Goal: Task Accomplishment & Management: Complete application form

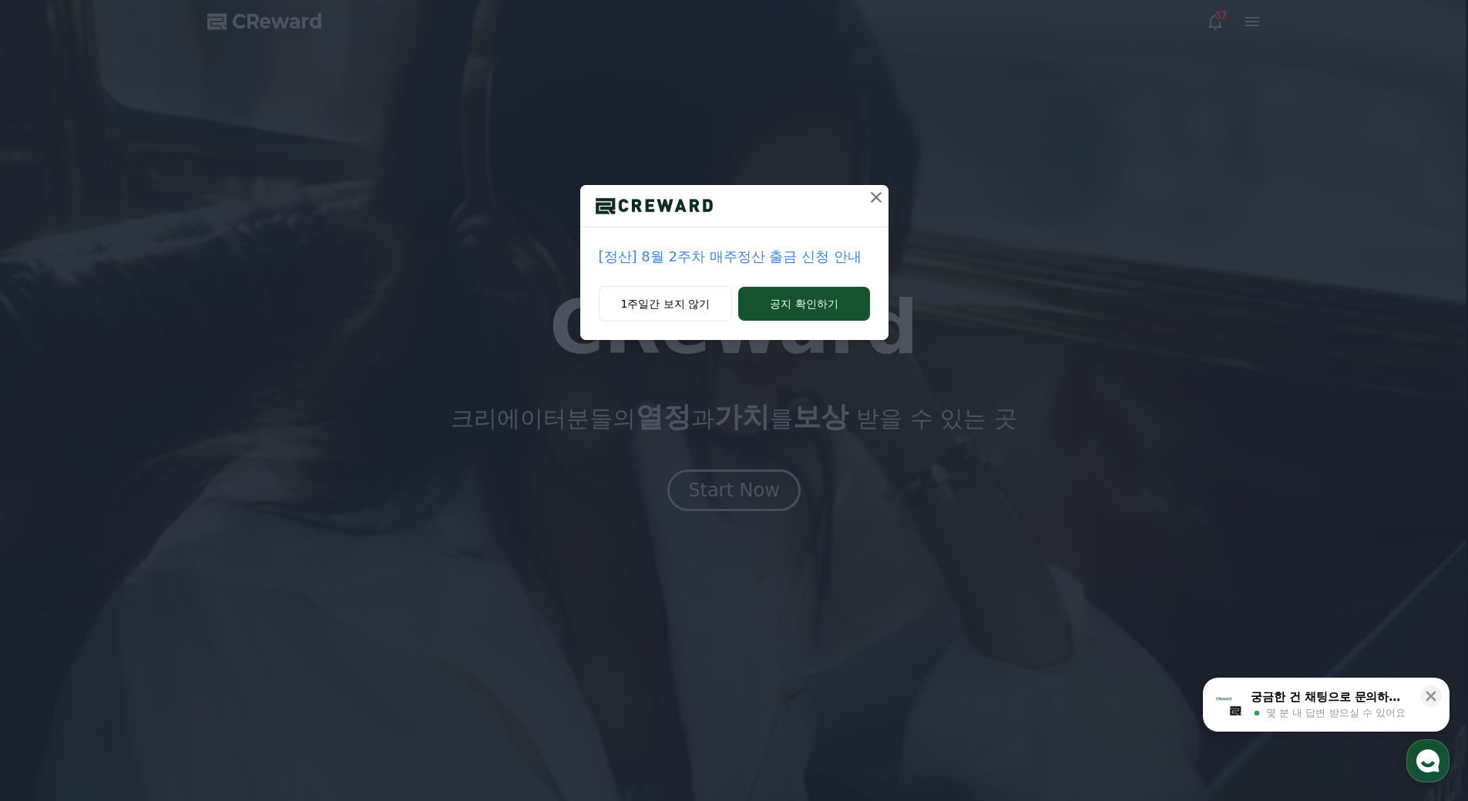
click at [874, 200] on icon at bounding box center [876, 197] width 18 height 18
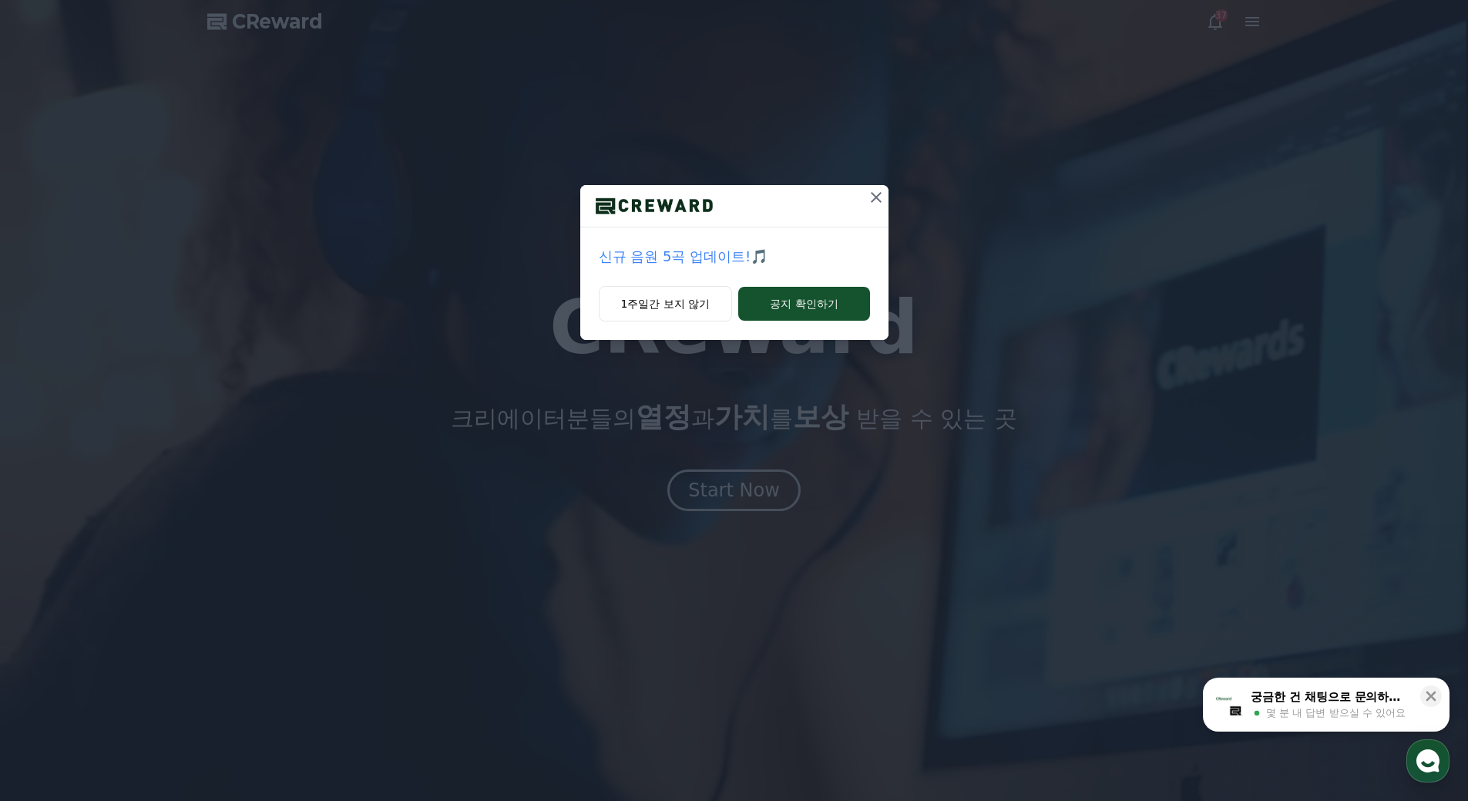
click at [873, 197] on icon at bounding box center [876, 197] width 18 height 18
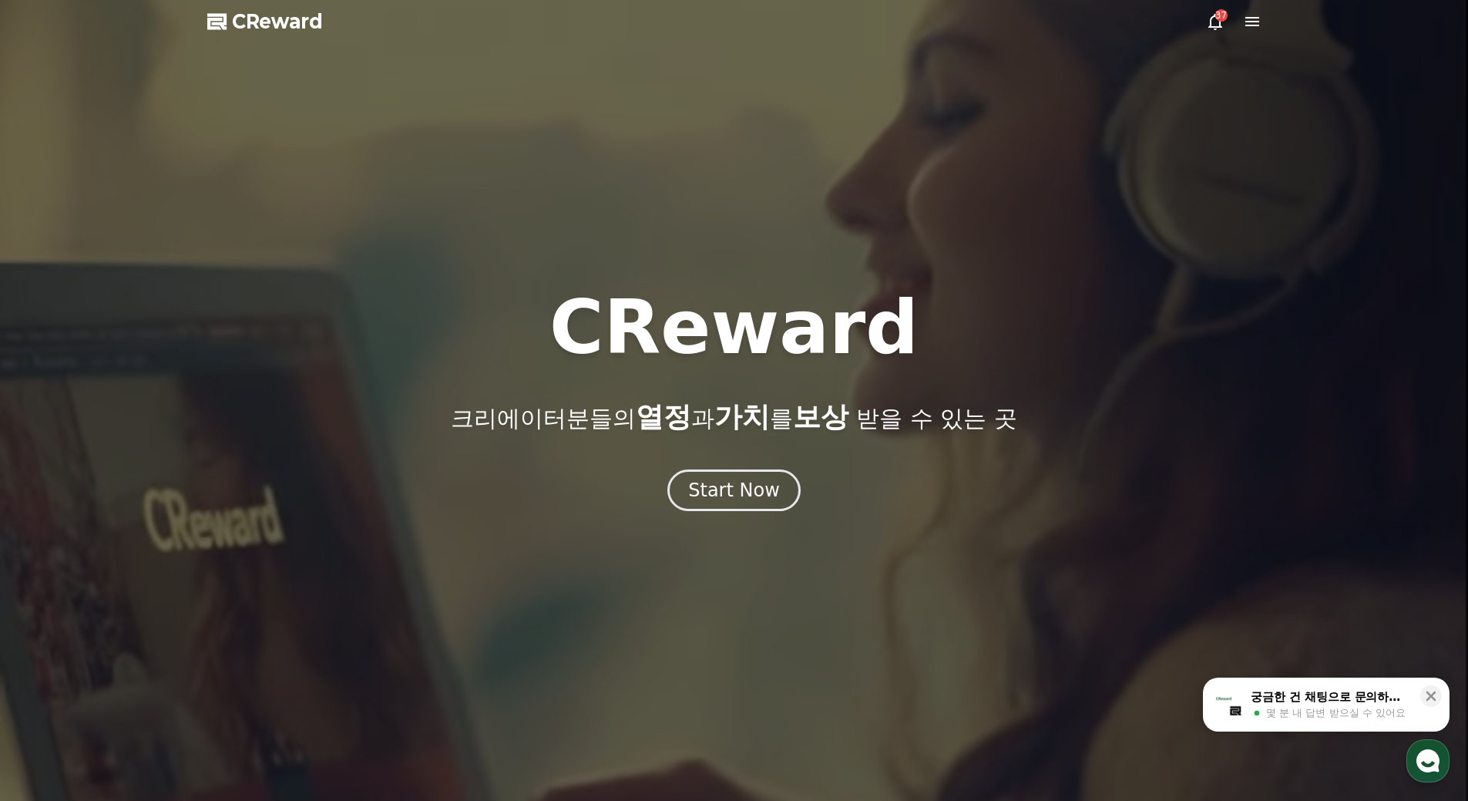
click at [307, 21] on span "CReward" at bounding box center [277, 21] width 91 height 25
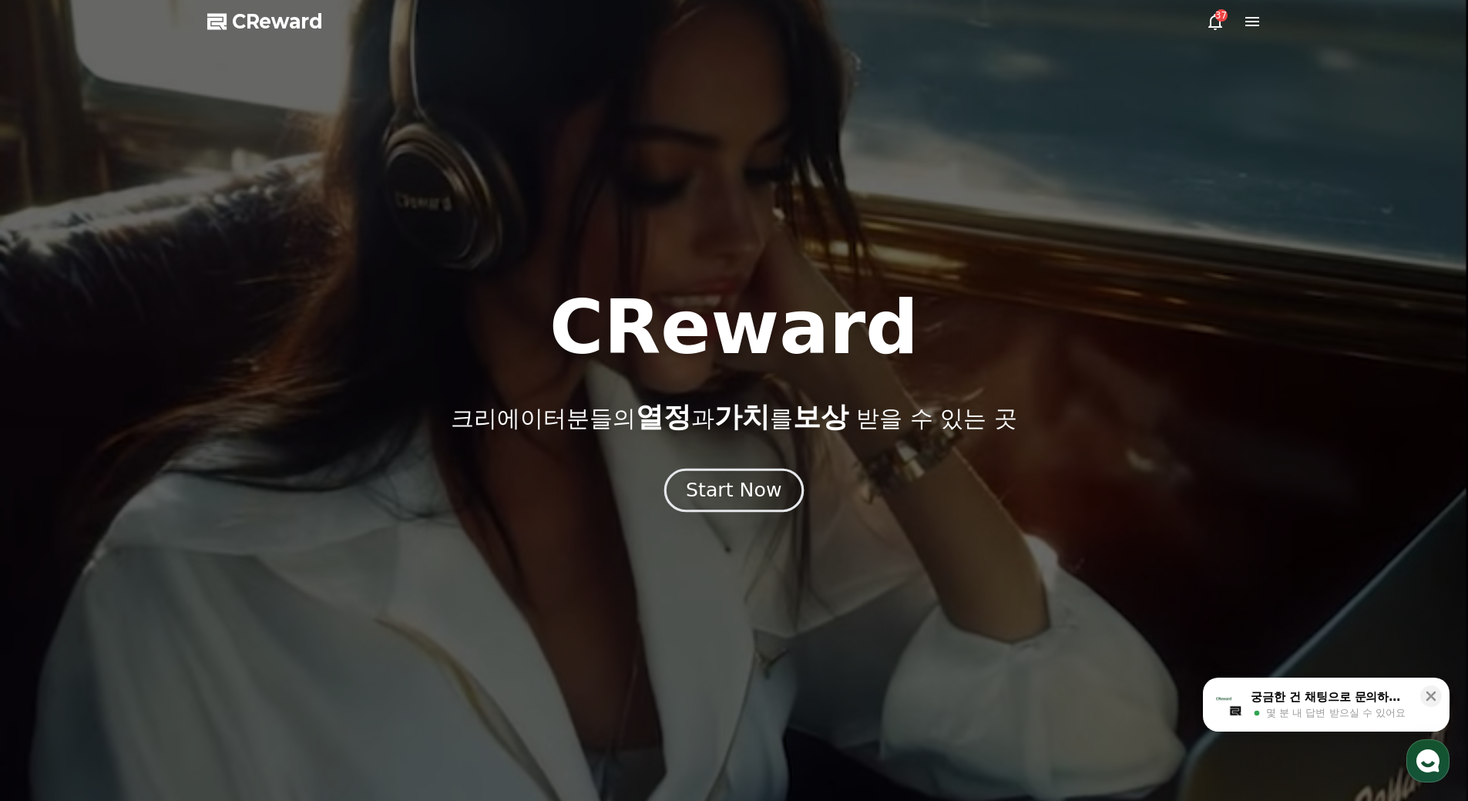
click at [743, 485] on div "Start Now" at bounding box center [734, 490] width 96 height 26
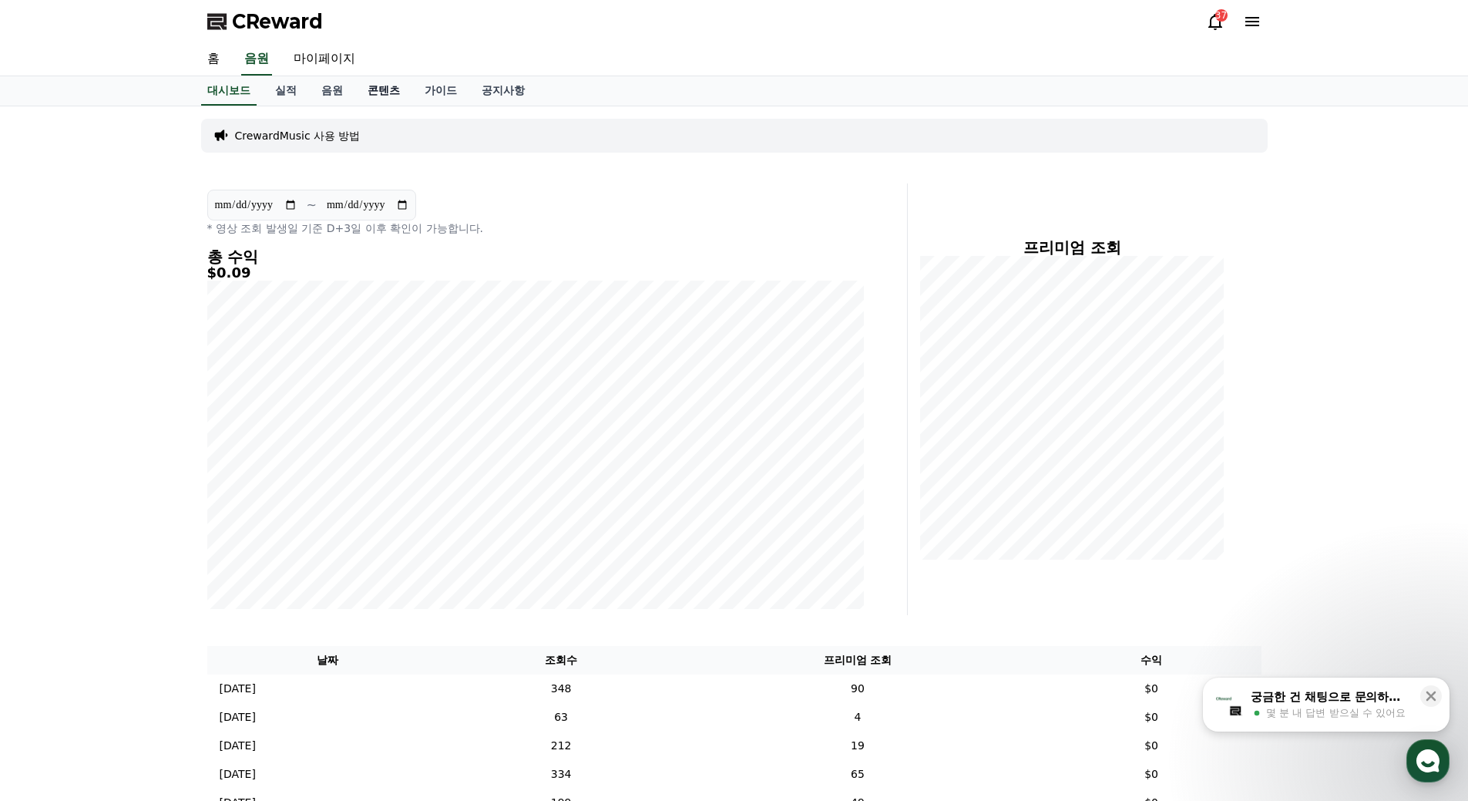
click at [380, 92] on link "콘텐츠" at bounding box center [383, 90] width 57 height 29
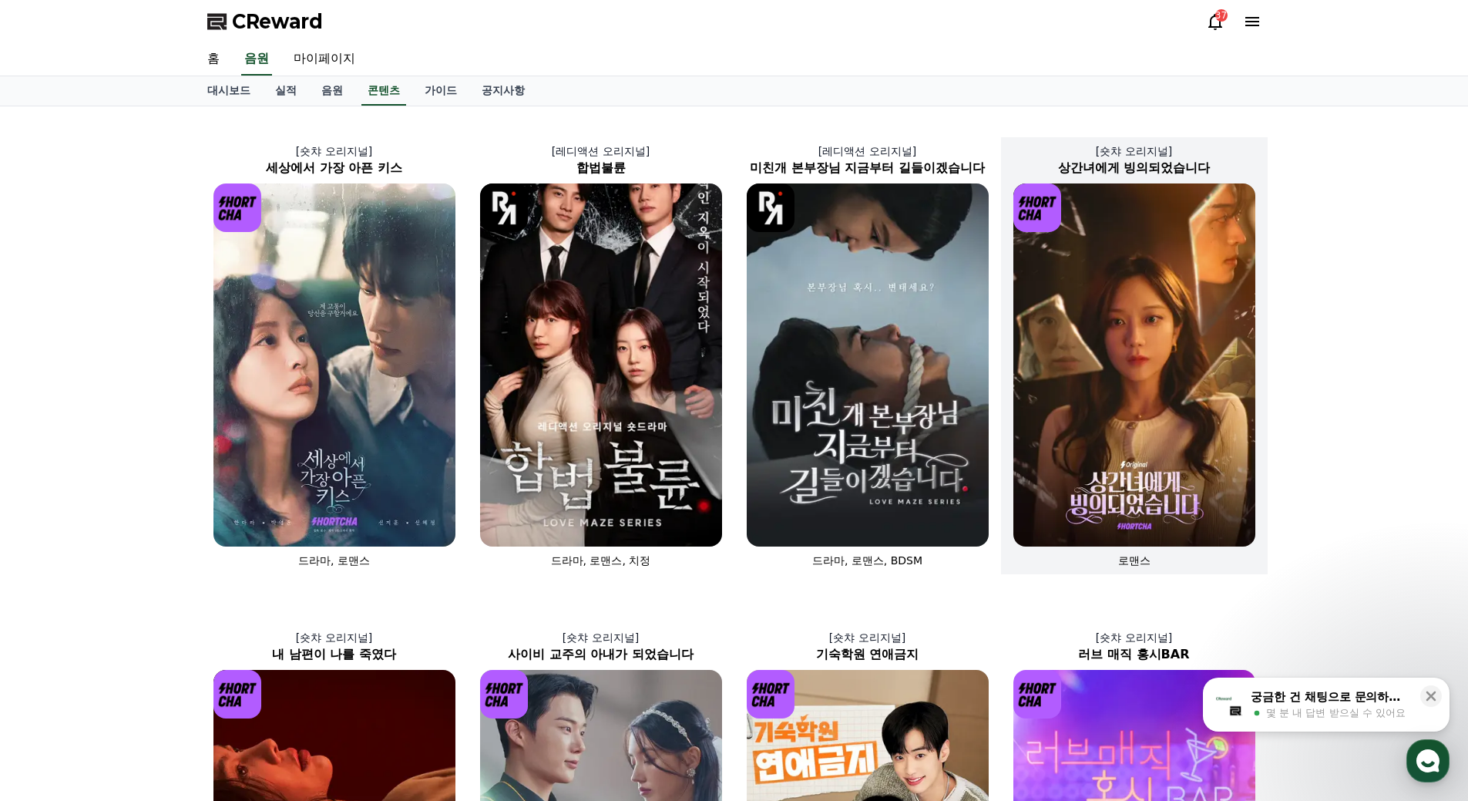
click at [1158, 422] on img at bounding box center [1134, 364] width 242 height 363
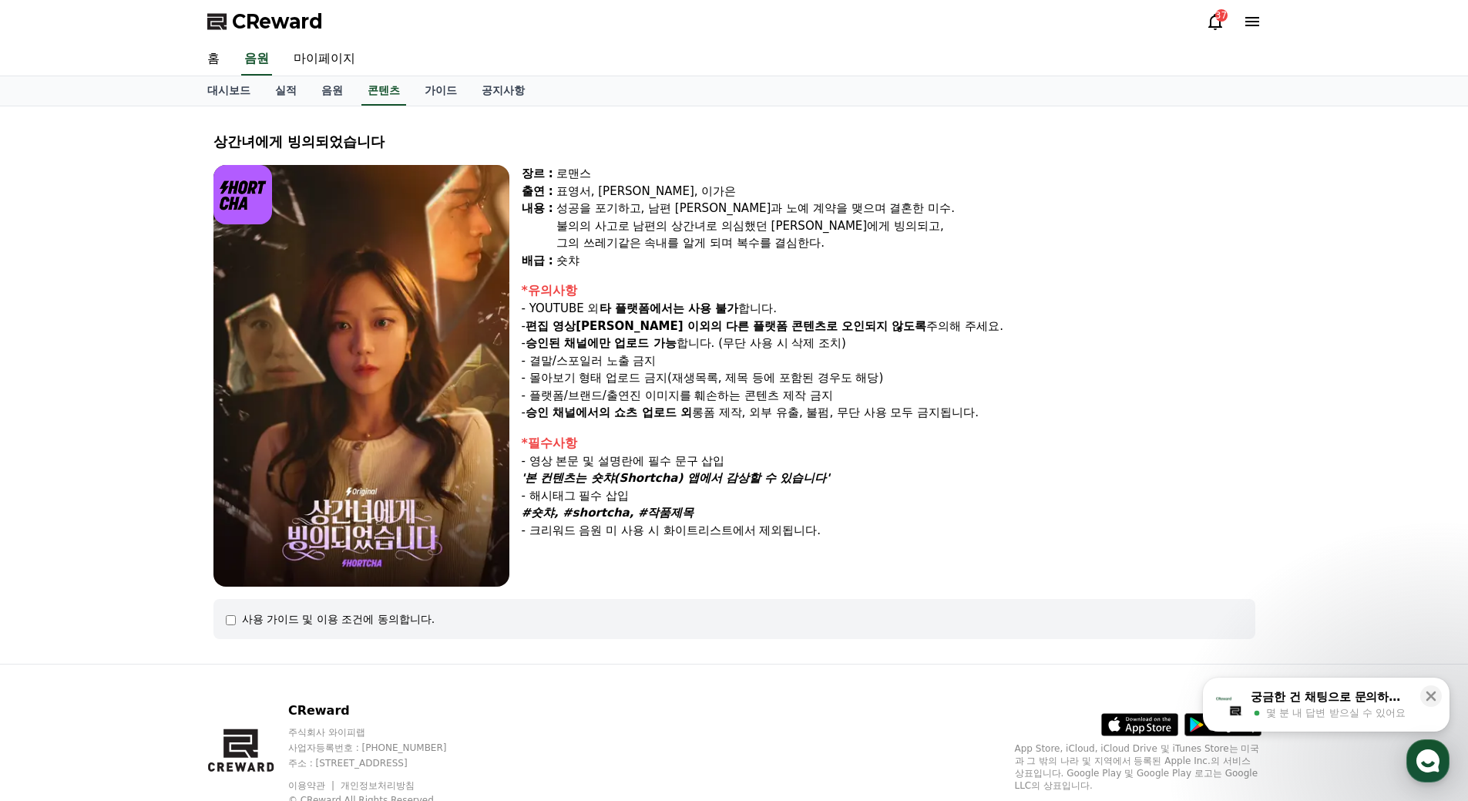
select select
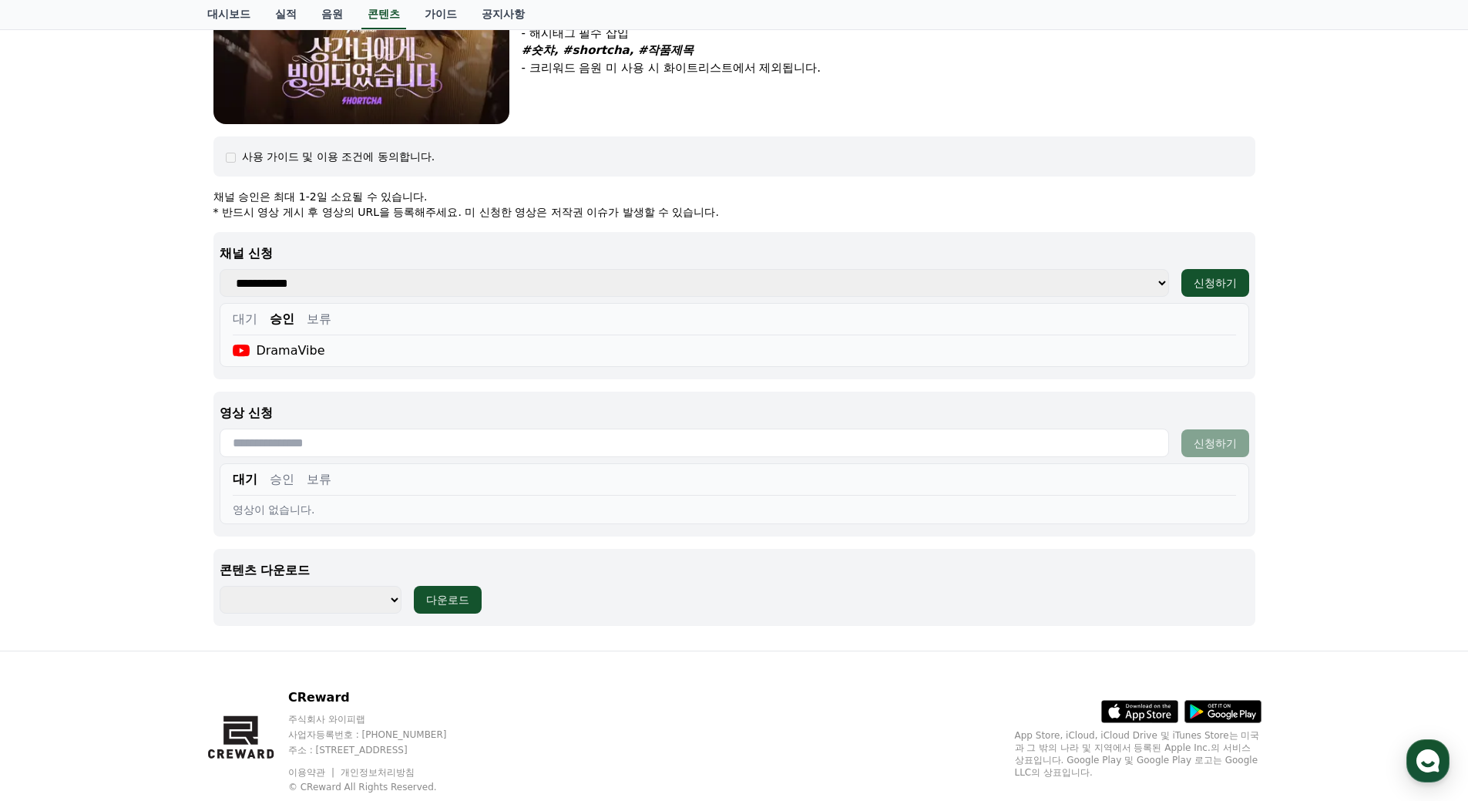
scroll to position [504, 0]
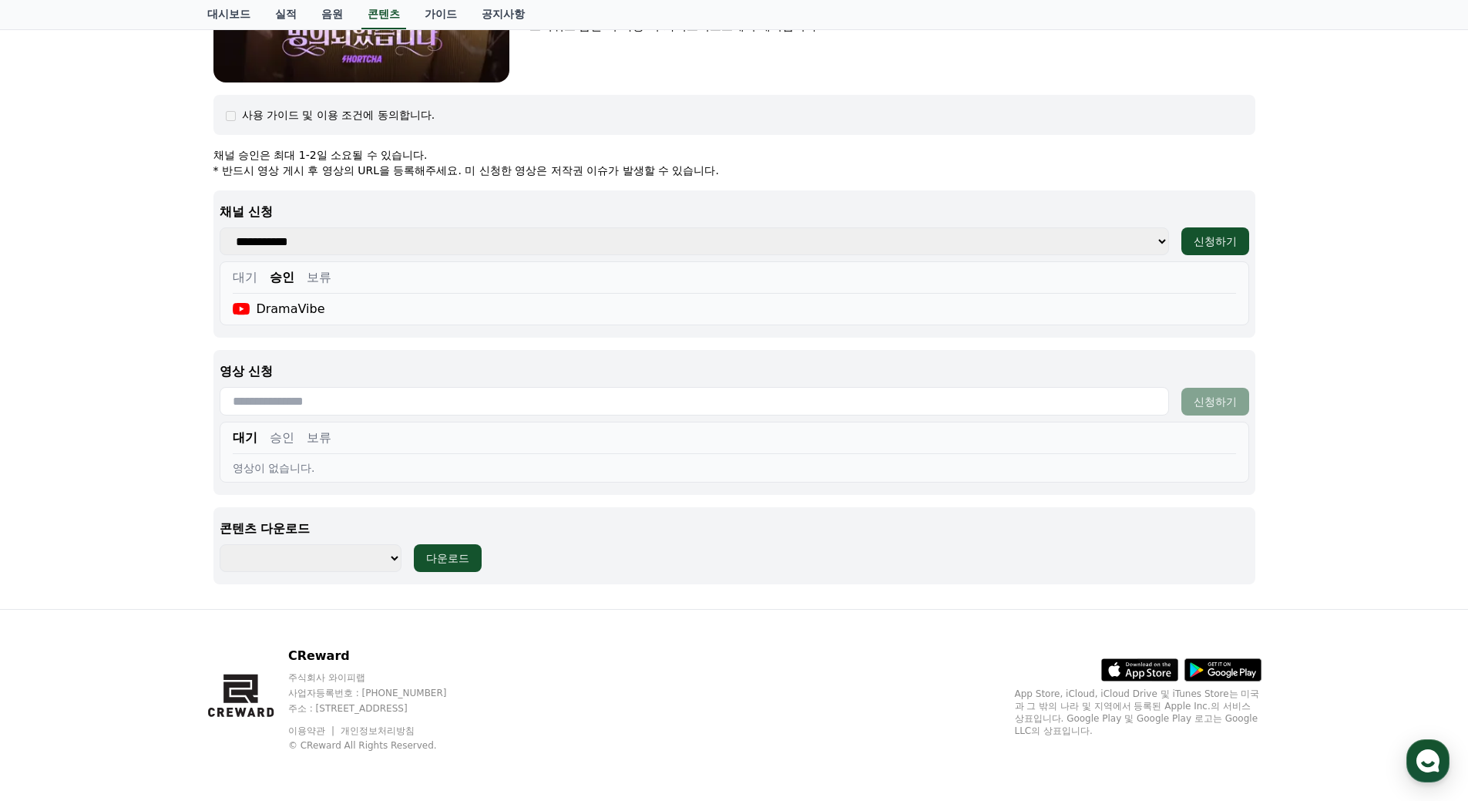
click at [284, 438] on button "승인" at bounding box center [282, 437] width 25 height 18
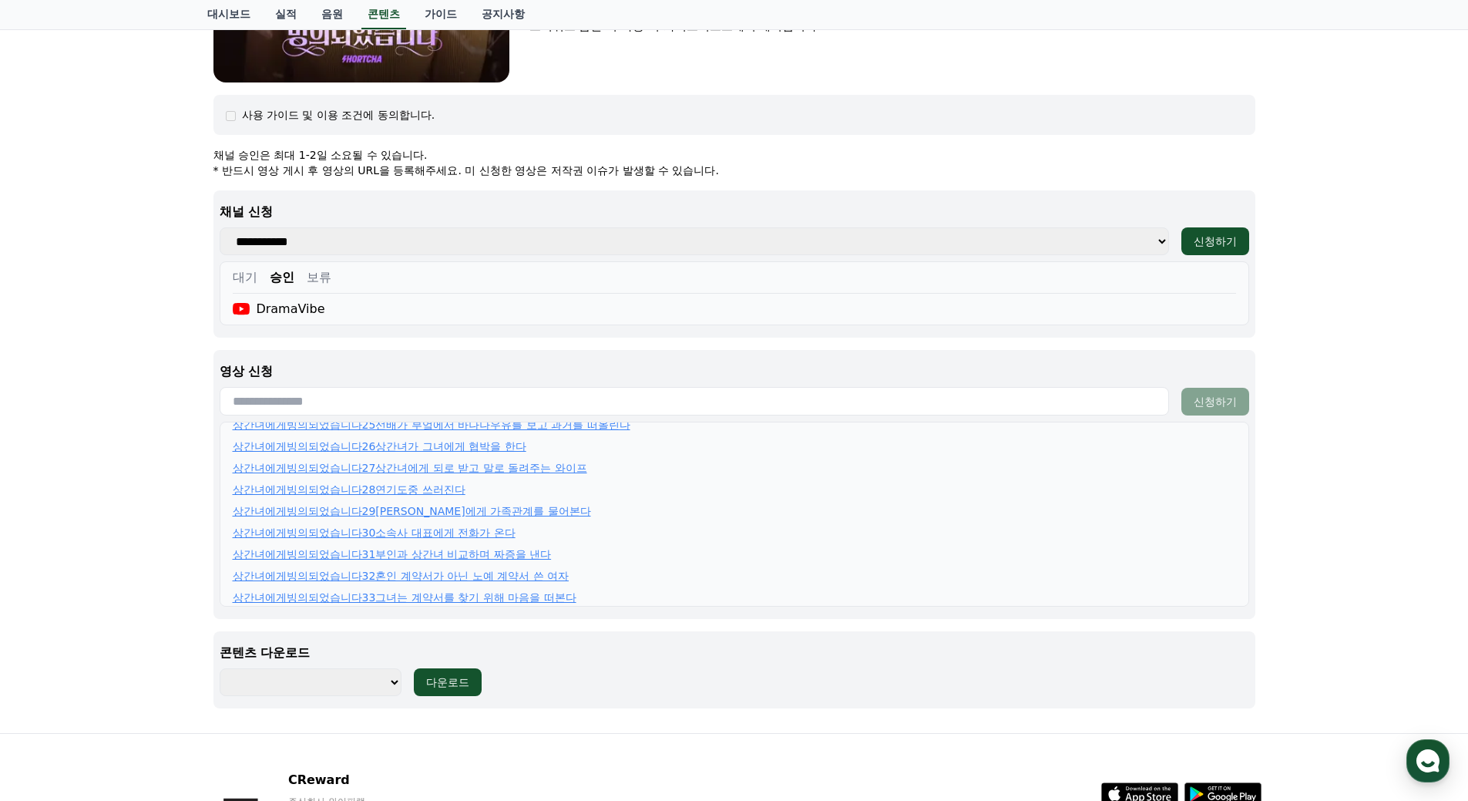
scroll to position [545, 0]
click at [331, 403] on input "text" at bounding box center [694, 401] width 949 height 29
paste input "**********"
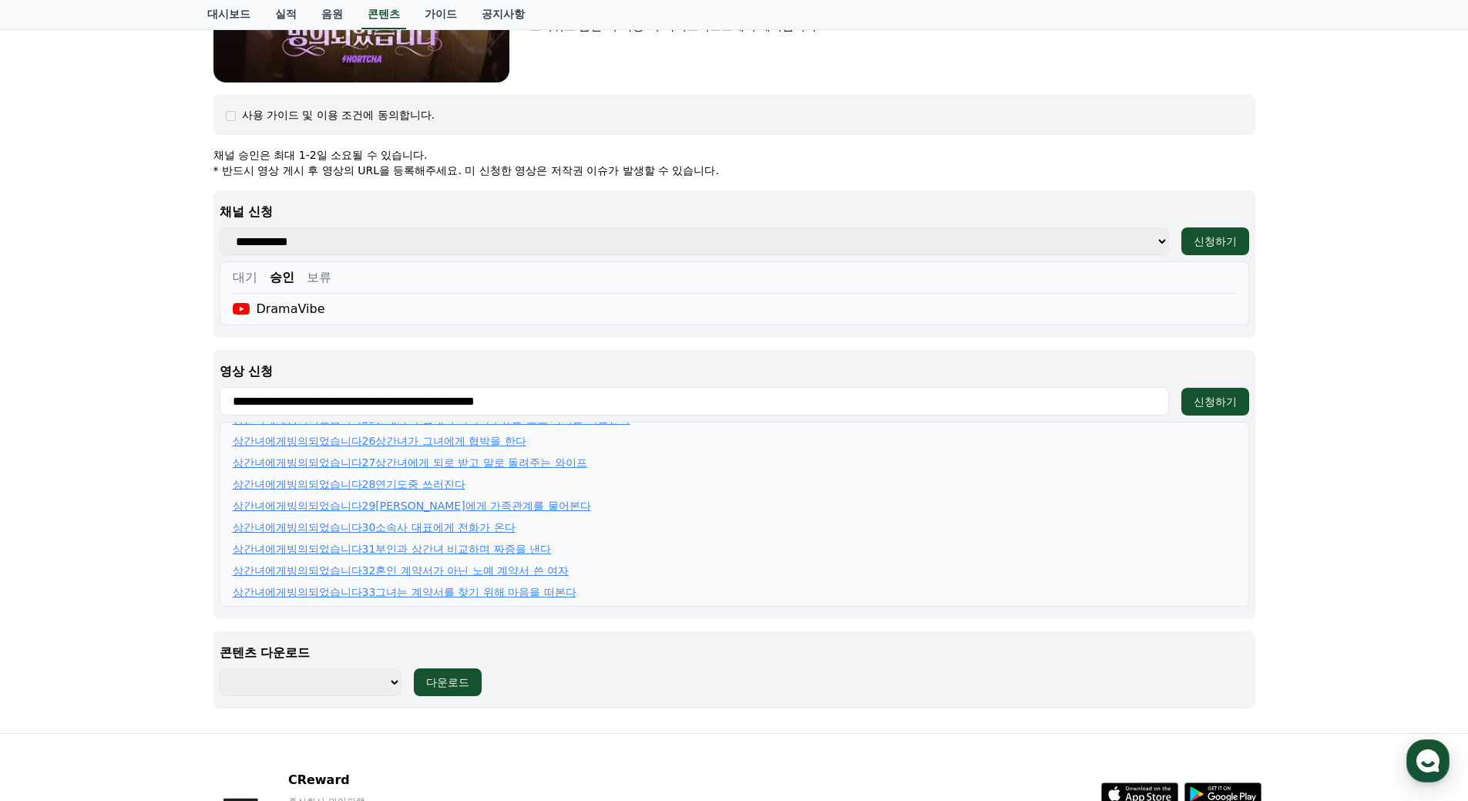
type input "**********"
click at [1215, 398] on div "신청하기" at bounding box center [1215, 401] width 43 height 15
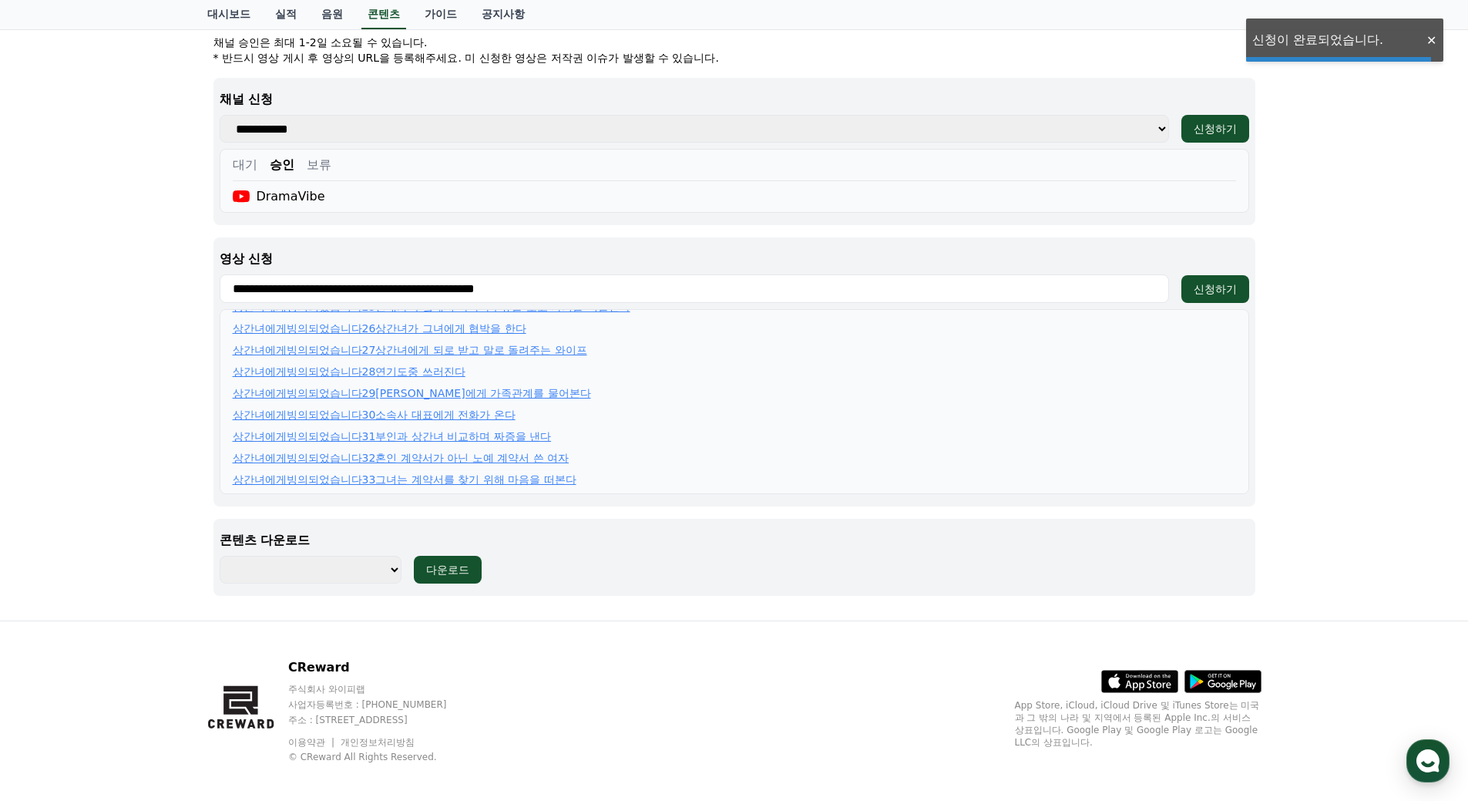
scroll to position [628, 0]
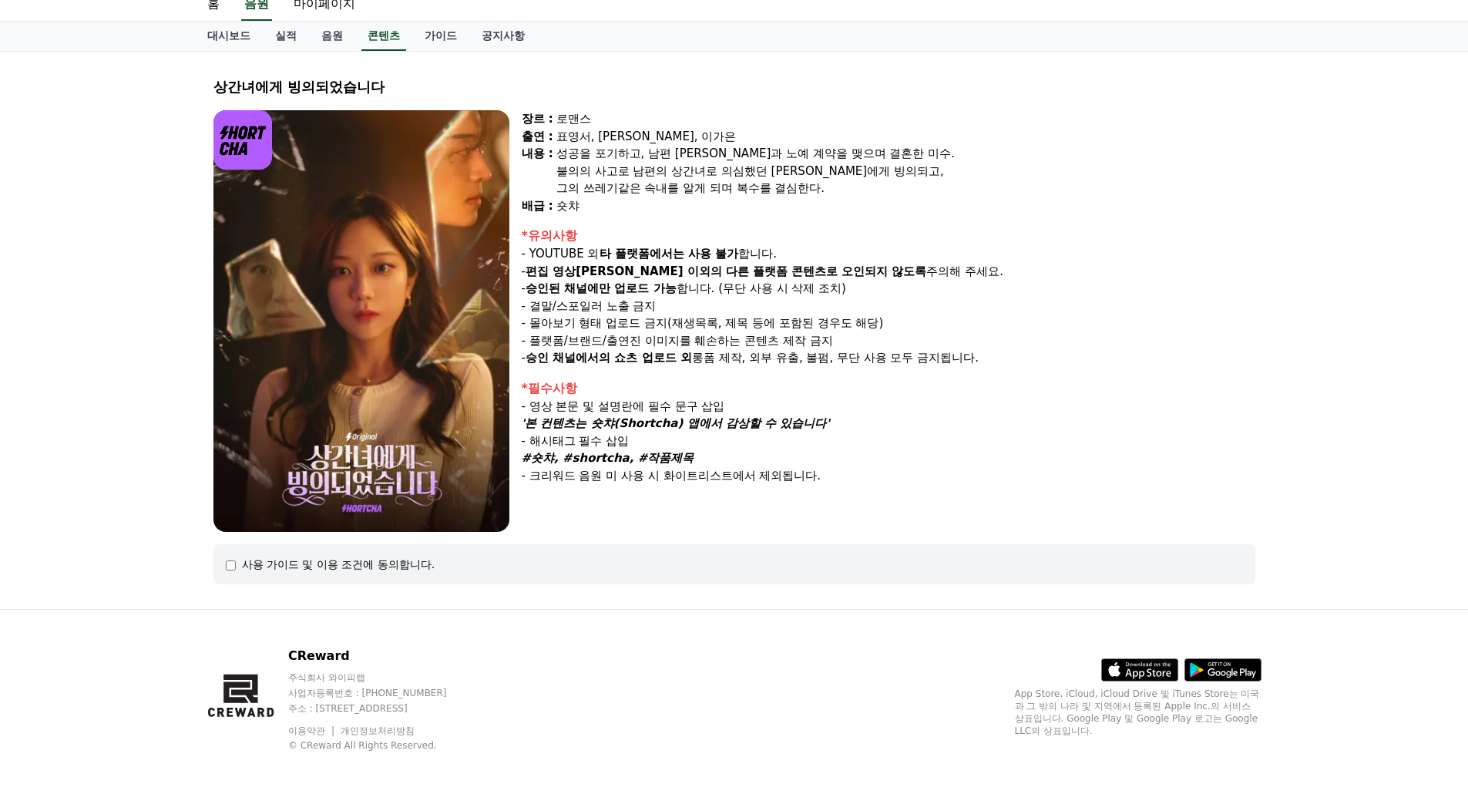
scroll to position [55, 0]
select select
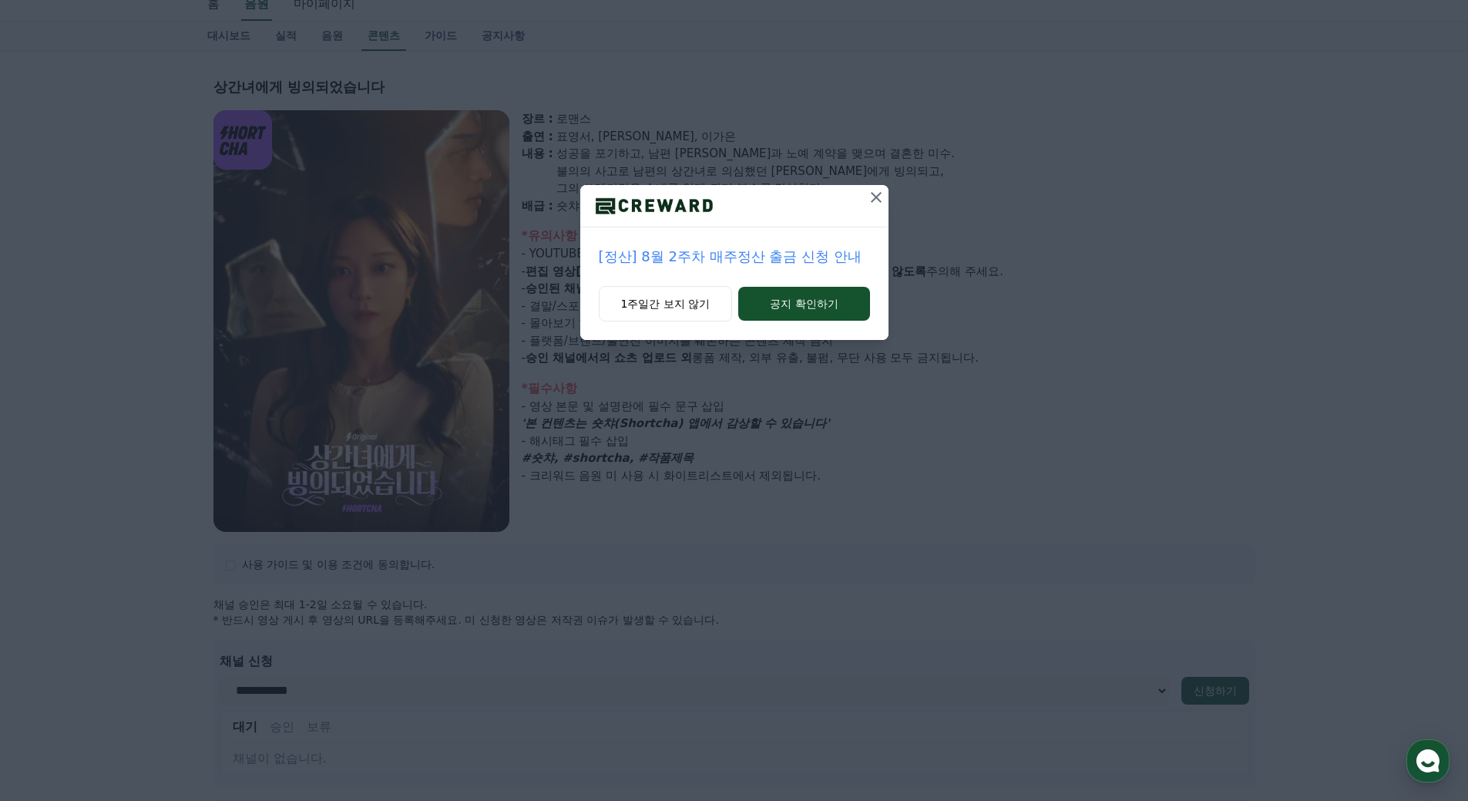
scroll to position [0, 0]
click at [870, 196] on icon at bounding box center [876, 197] width 18 height 18
click at [872, 197] on icon at bounding box center [876, 197] width 18 height 18
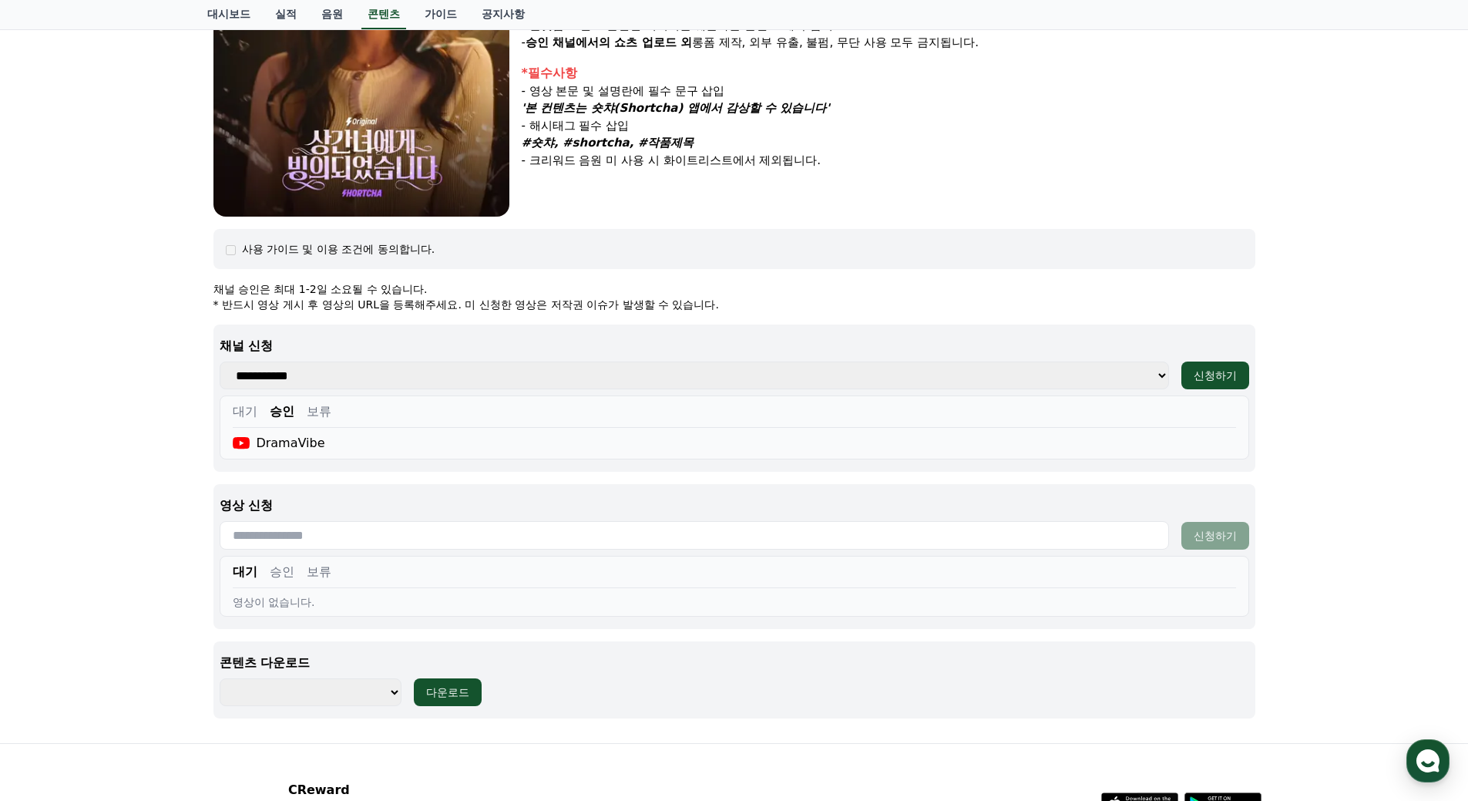
scroll to position [504, 0]
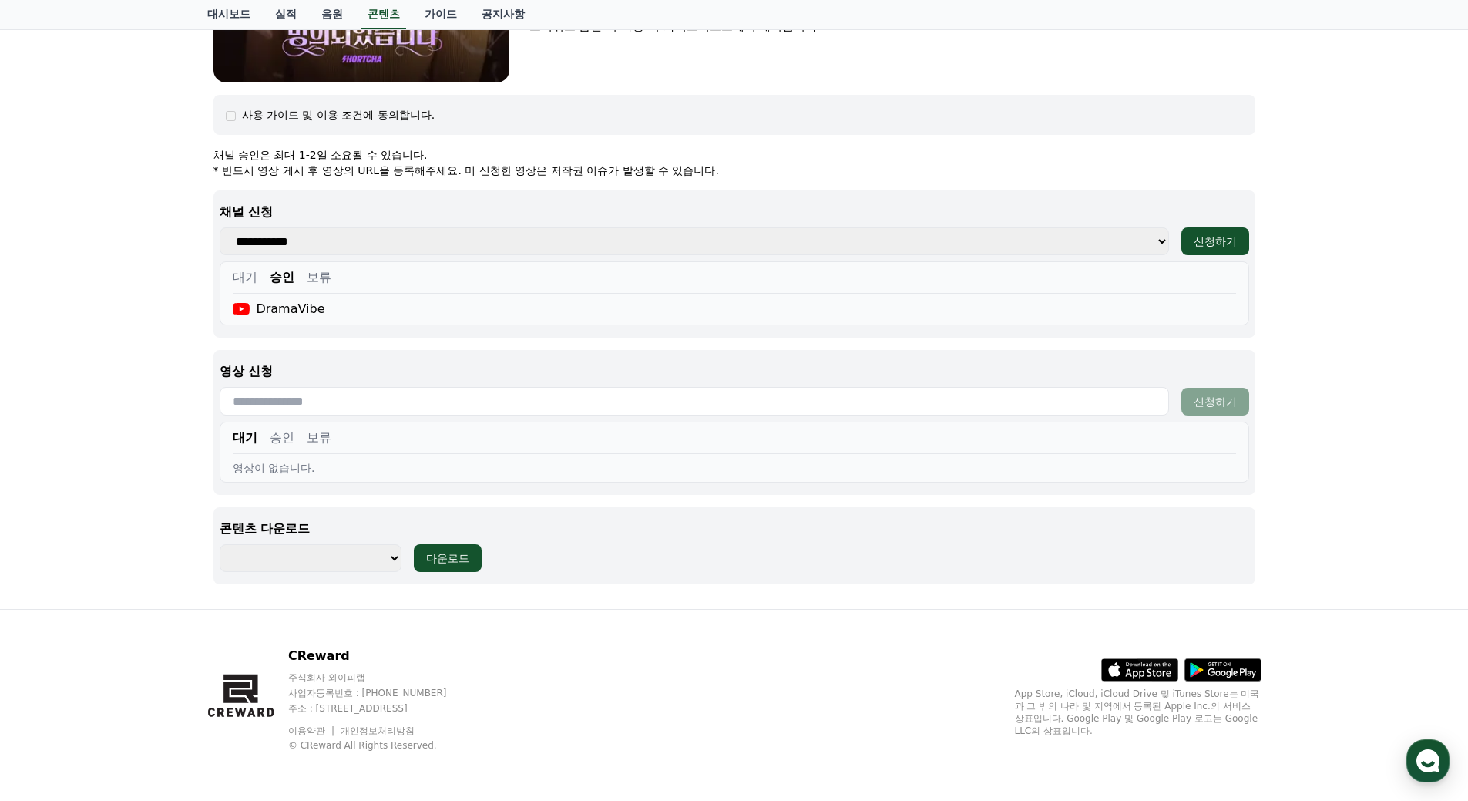
click at [349, 403] on input "text" at bounding box center [694, 401] width 949 height 29
paste input "**********"
type input "**********"
click at [1214, 405] on div "신청하기" at bounding box center [1215, 401] width 43 height 15
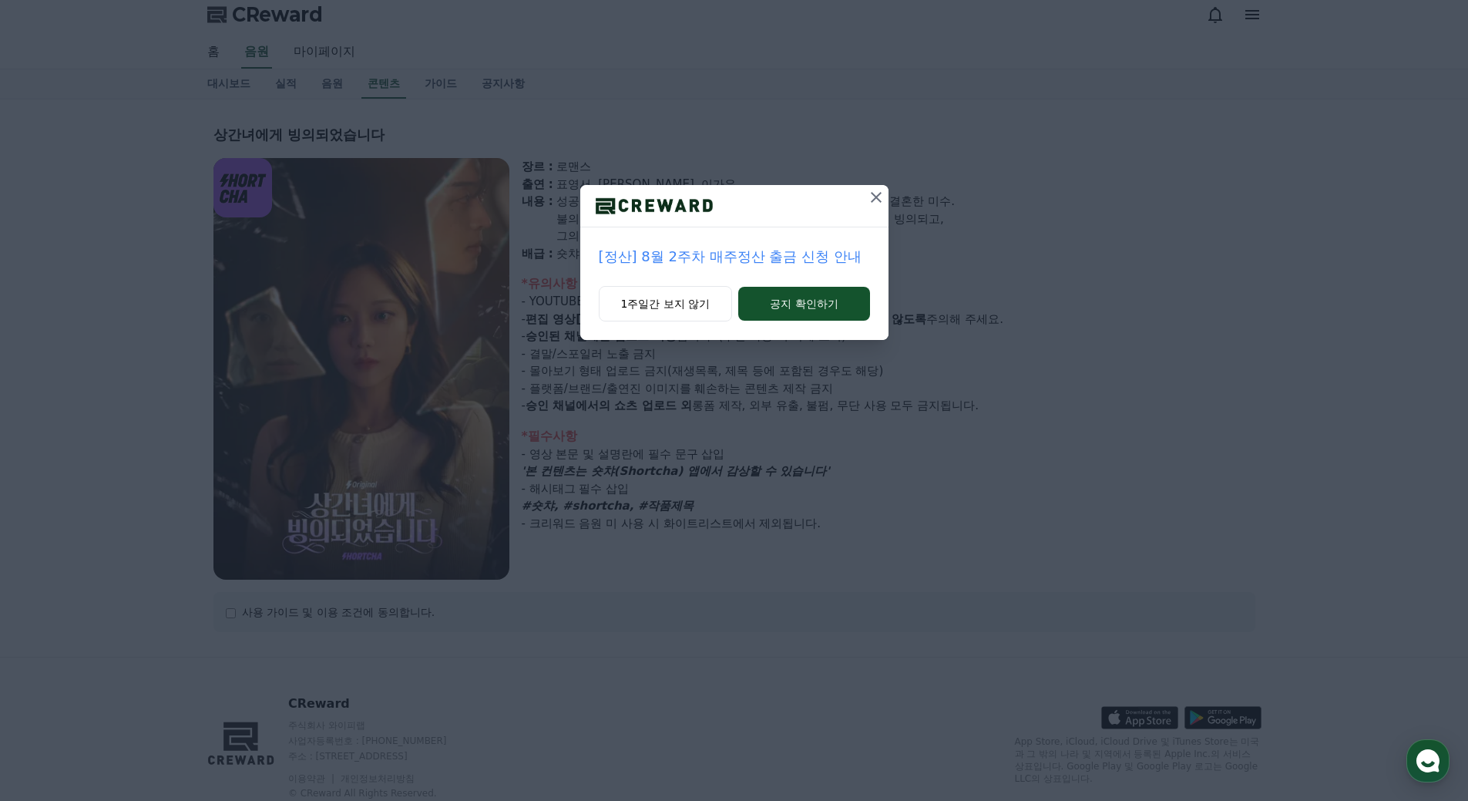
select select
click at [887, 195] on button at bounding box center [876, 197] width 25 height 25
click at [881, 197] on icon at bounding box center [876, 197] width 18 height 18
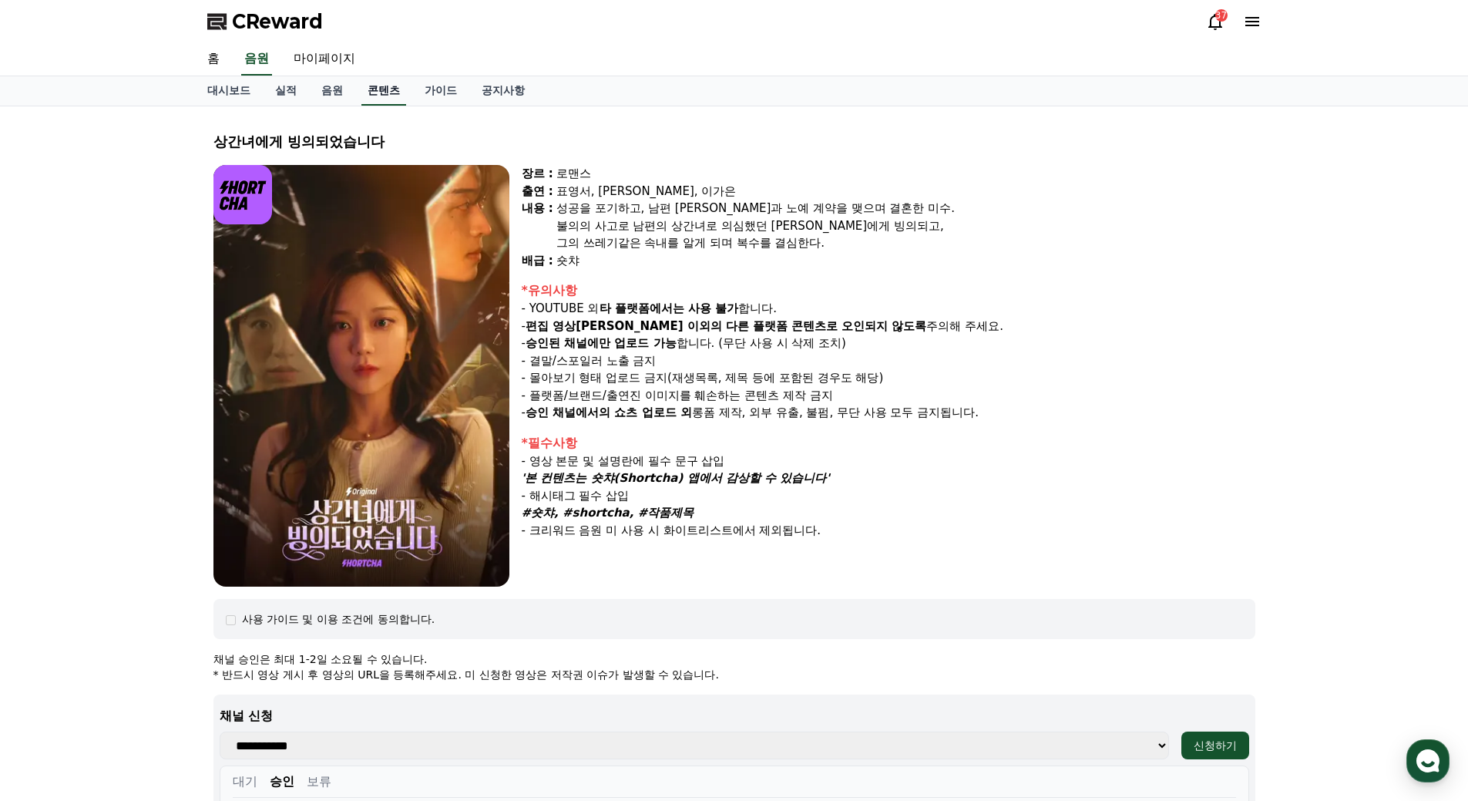
click at [391, 92] on link "콘텐츠" at bounding box center [383, 90] width 45 height 29
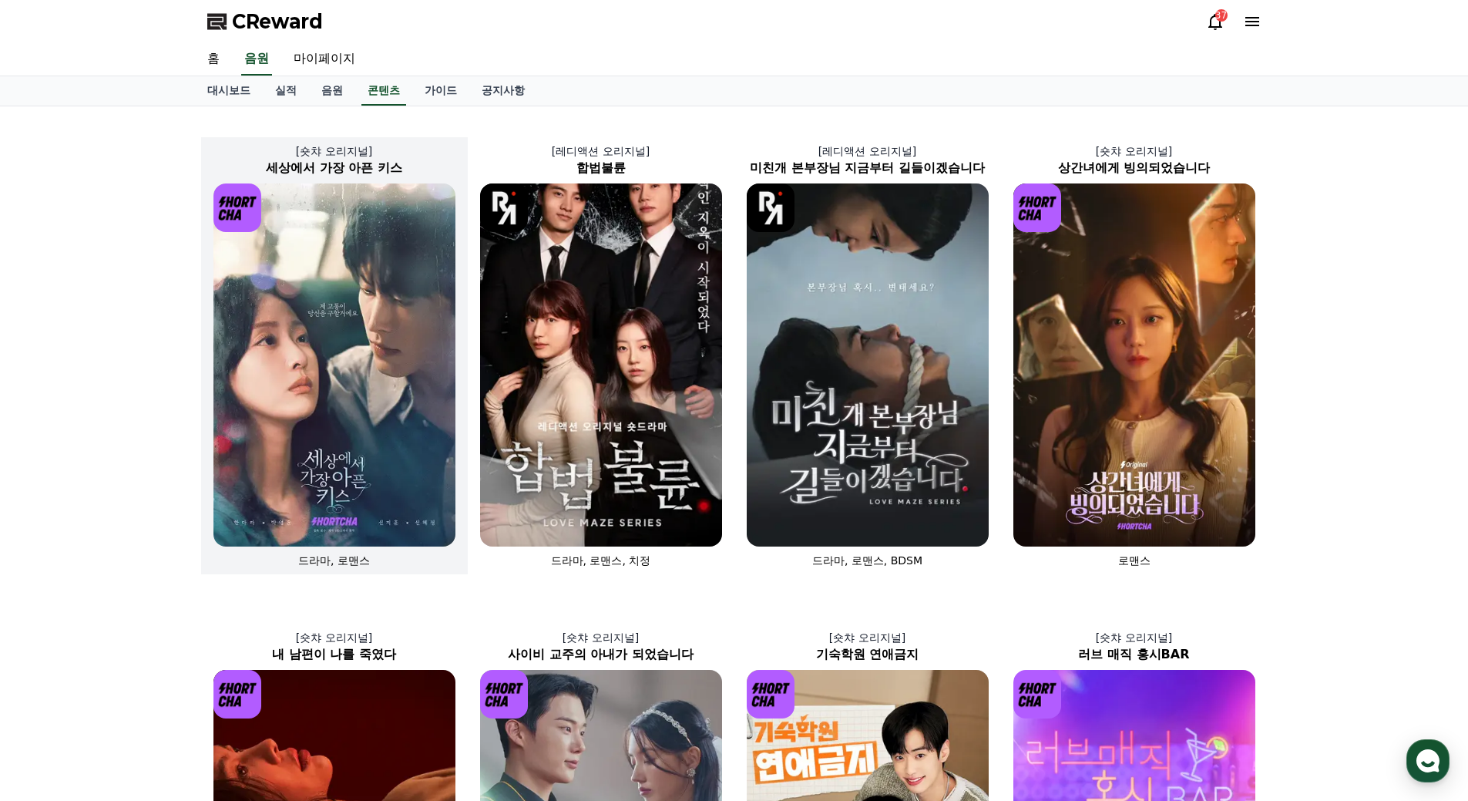
click at [351, 471] on img at bounding box center [334, 364] width 242 height 363
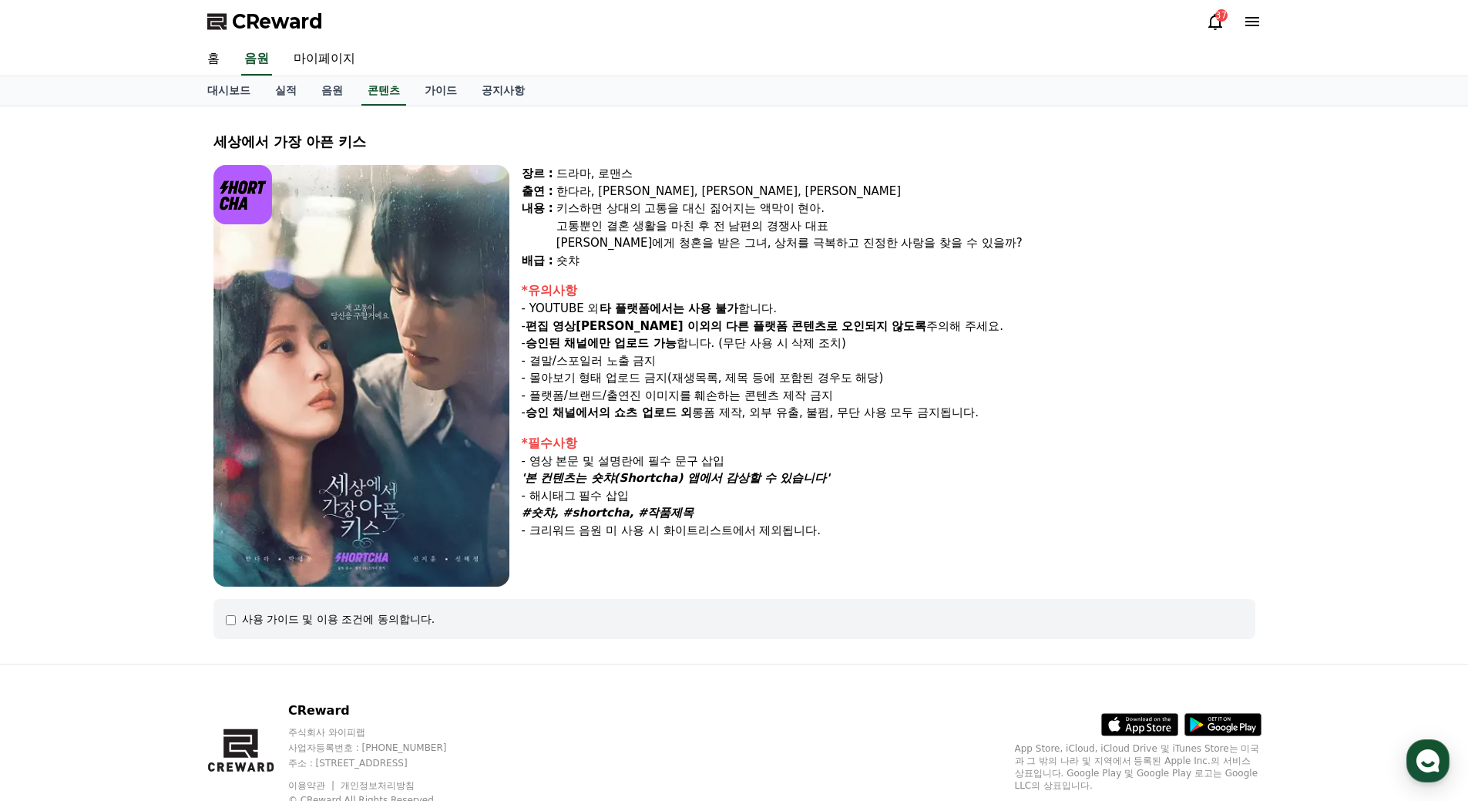
select select
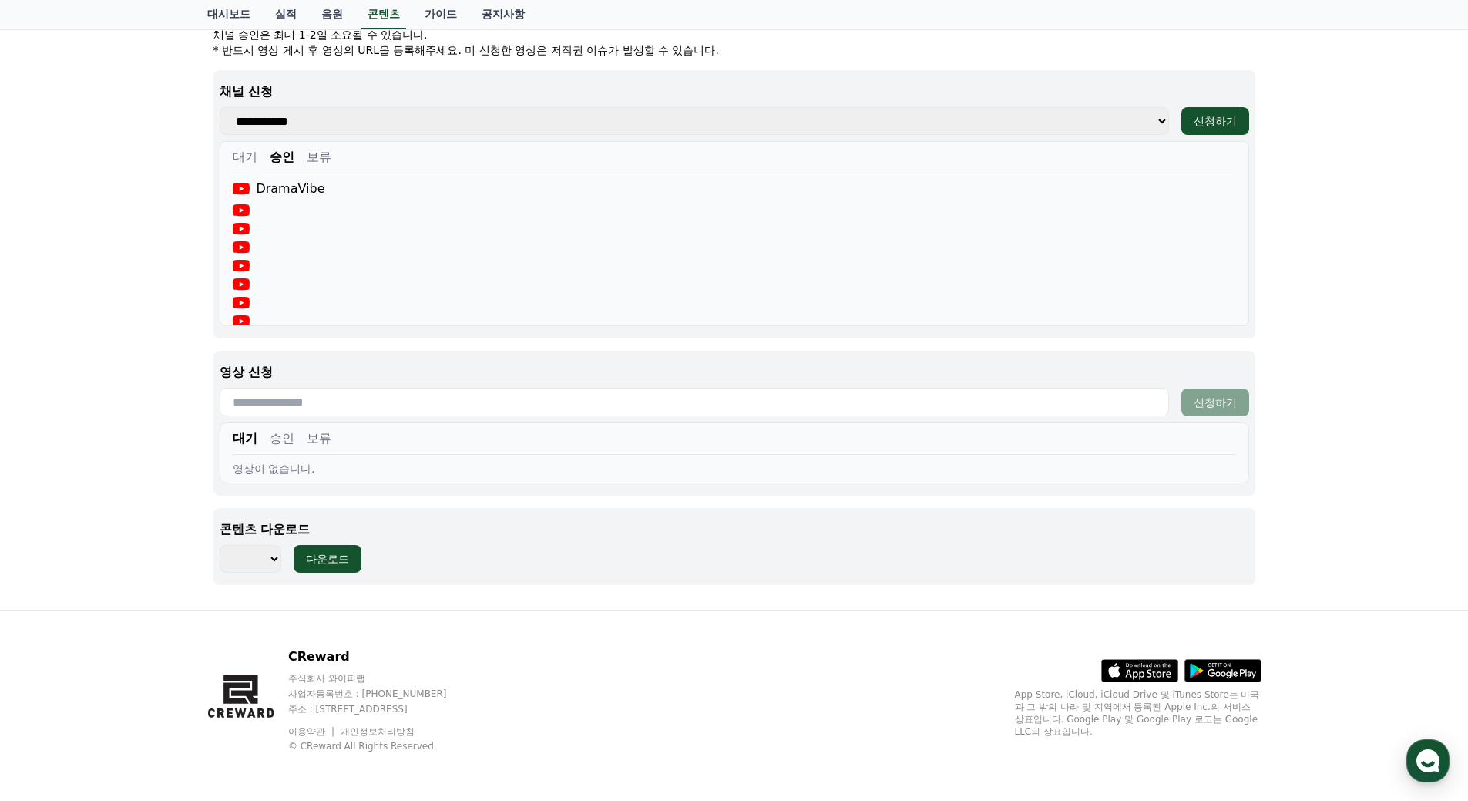
scroll to position [625, 0]
click at [279, 440] on button "승인" at bounding box center [282, 437] width 25 height 18
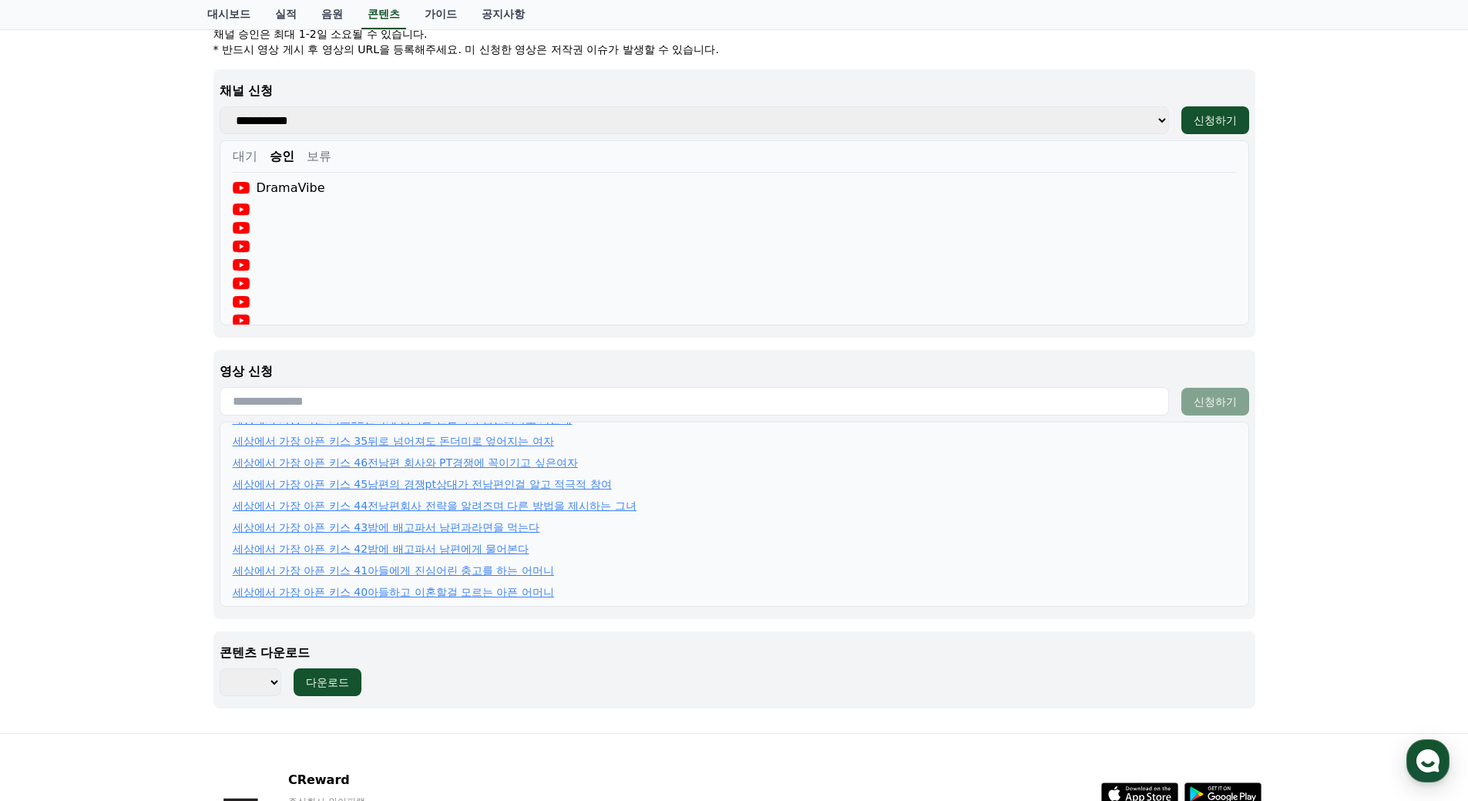
scroll to position [749, 0]
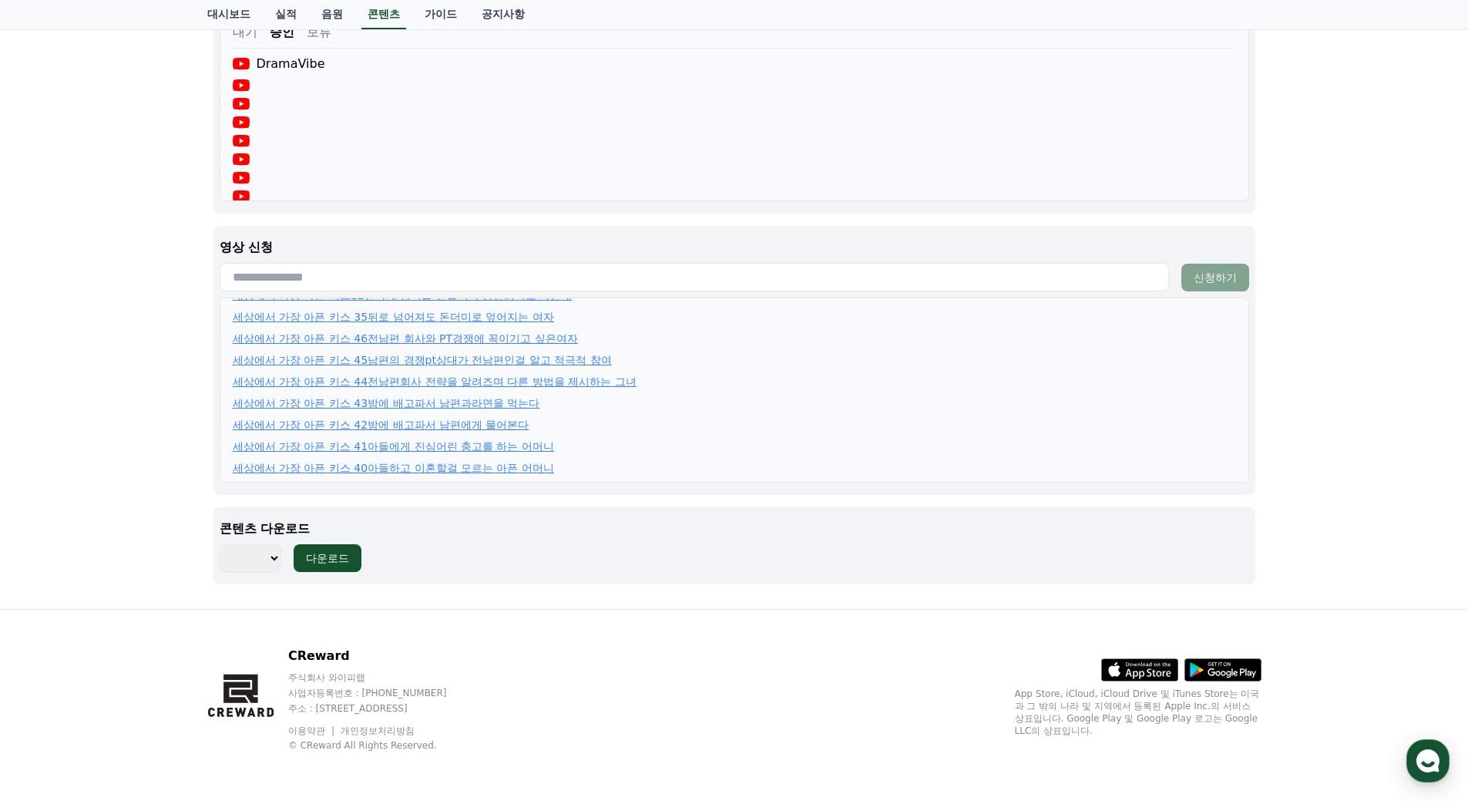
click at [263, 552] on select "*** ***" at bounding box center [251, 558] width 62 height 28
click at [659, 620] on div "CReward 주식회사 와이피랩 사업자등록번호 : [PHONE_NUMBER] 주소 : [STREET_ADDRESS] 이용약관 개인정보처리방침 …" at bounding box center [734, 705] width 1079 height 191
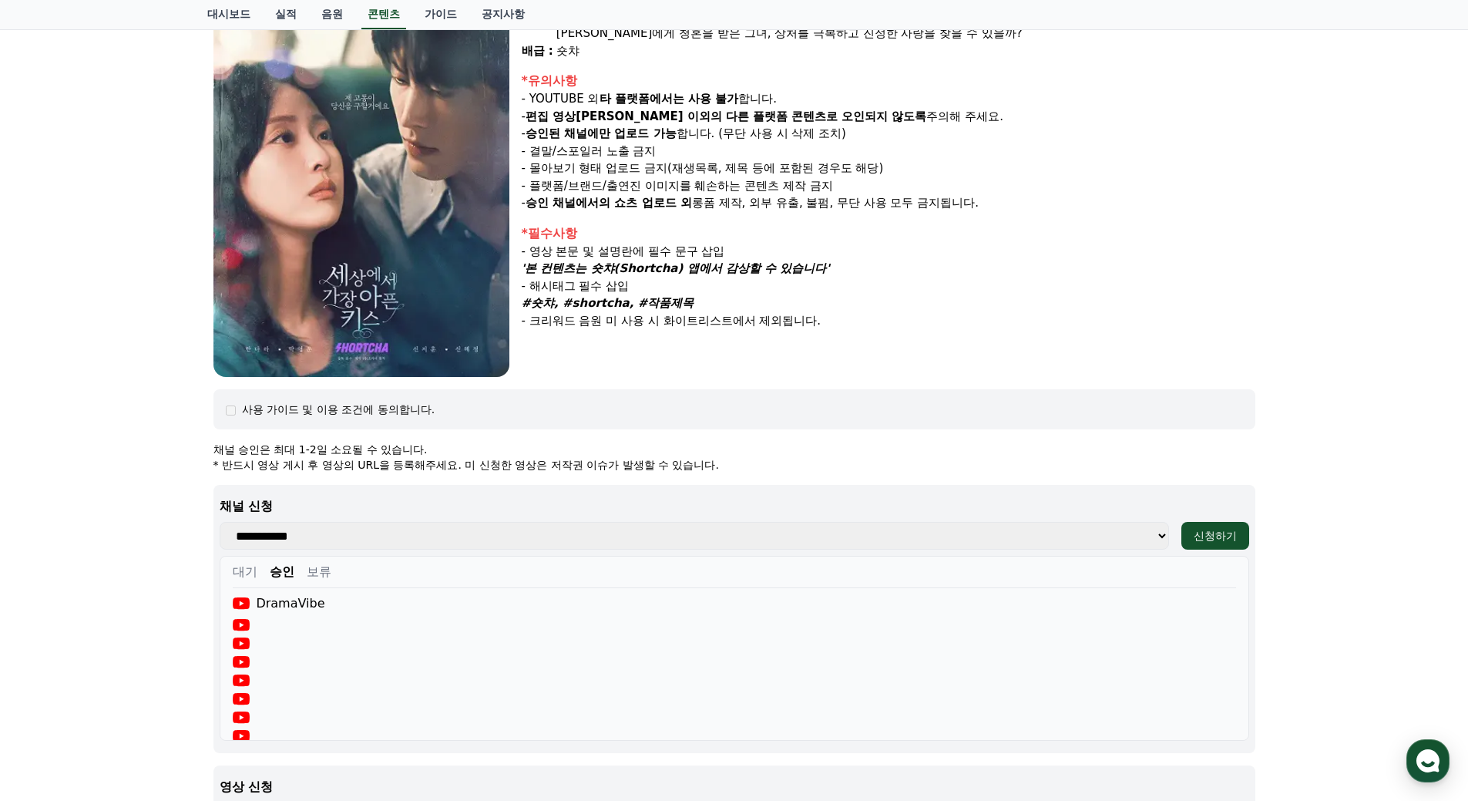
scroll to position [0, 0]
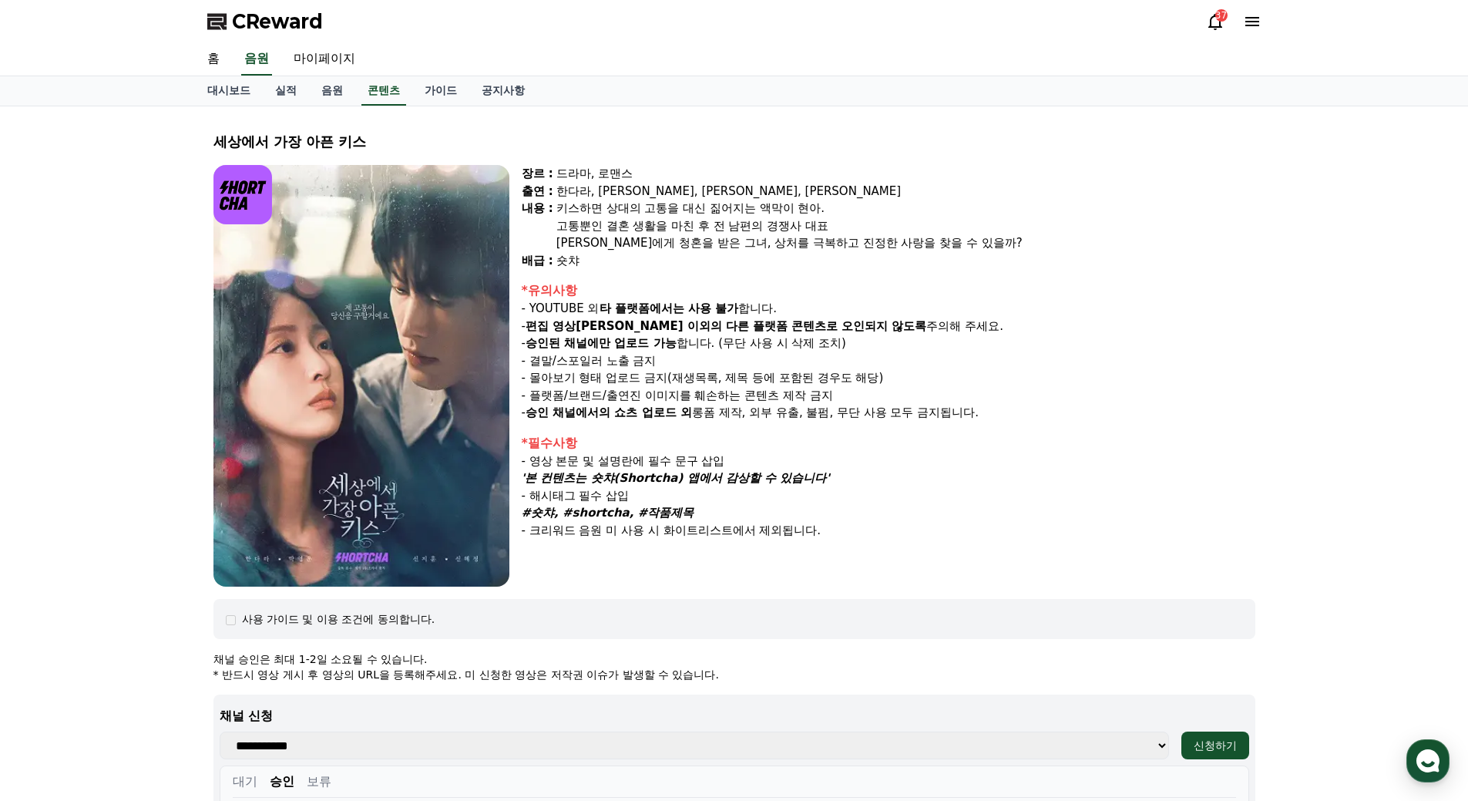
click at [1221, 15] on div "37" at bounding box center [1221, 15] width 12 height 12
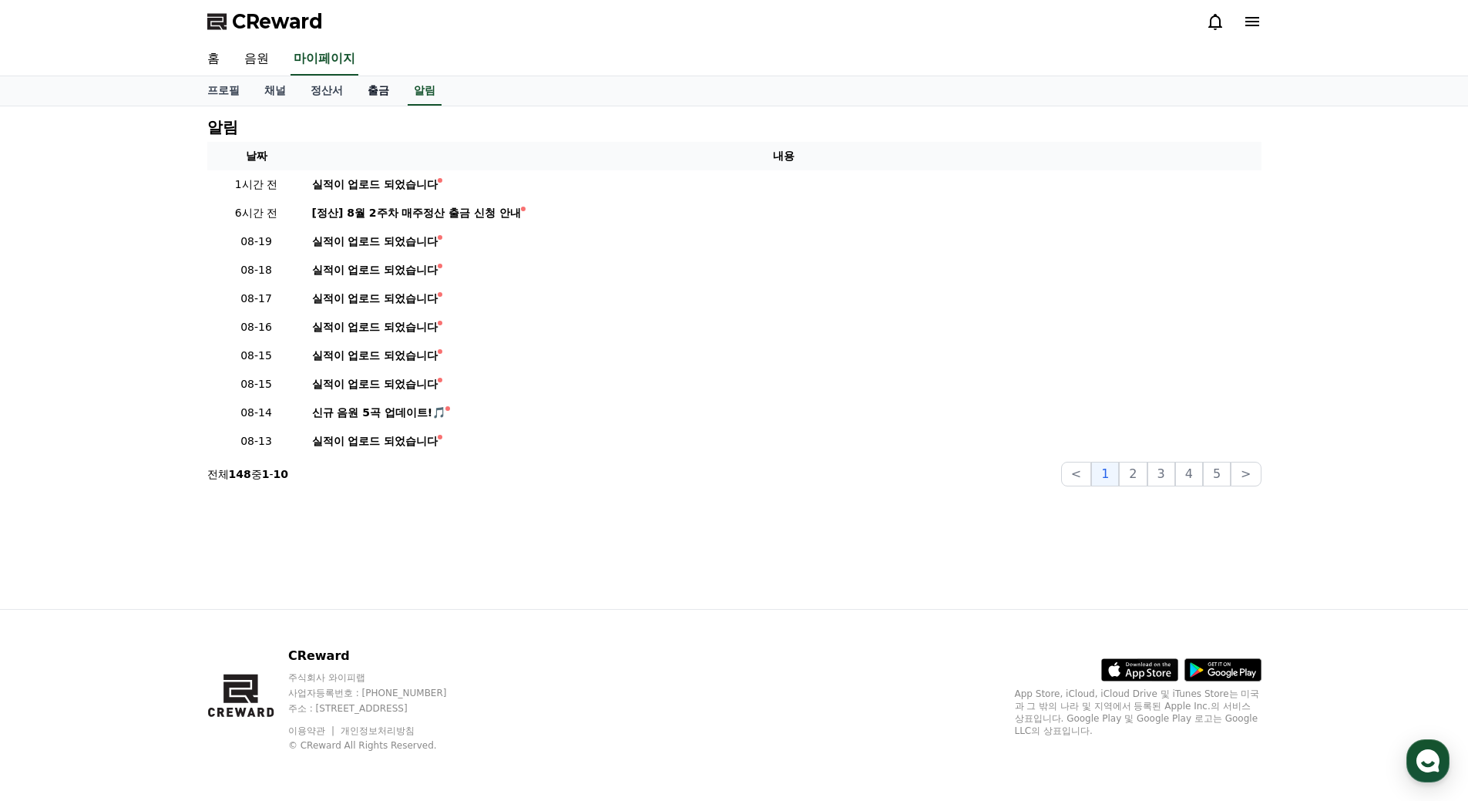
click at [381, 89] on link "출금" at bounding box center [378, 90] width 46 height 29
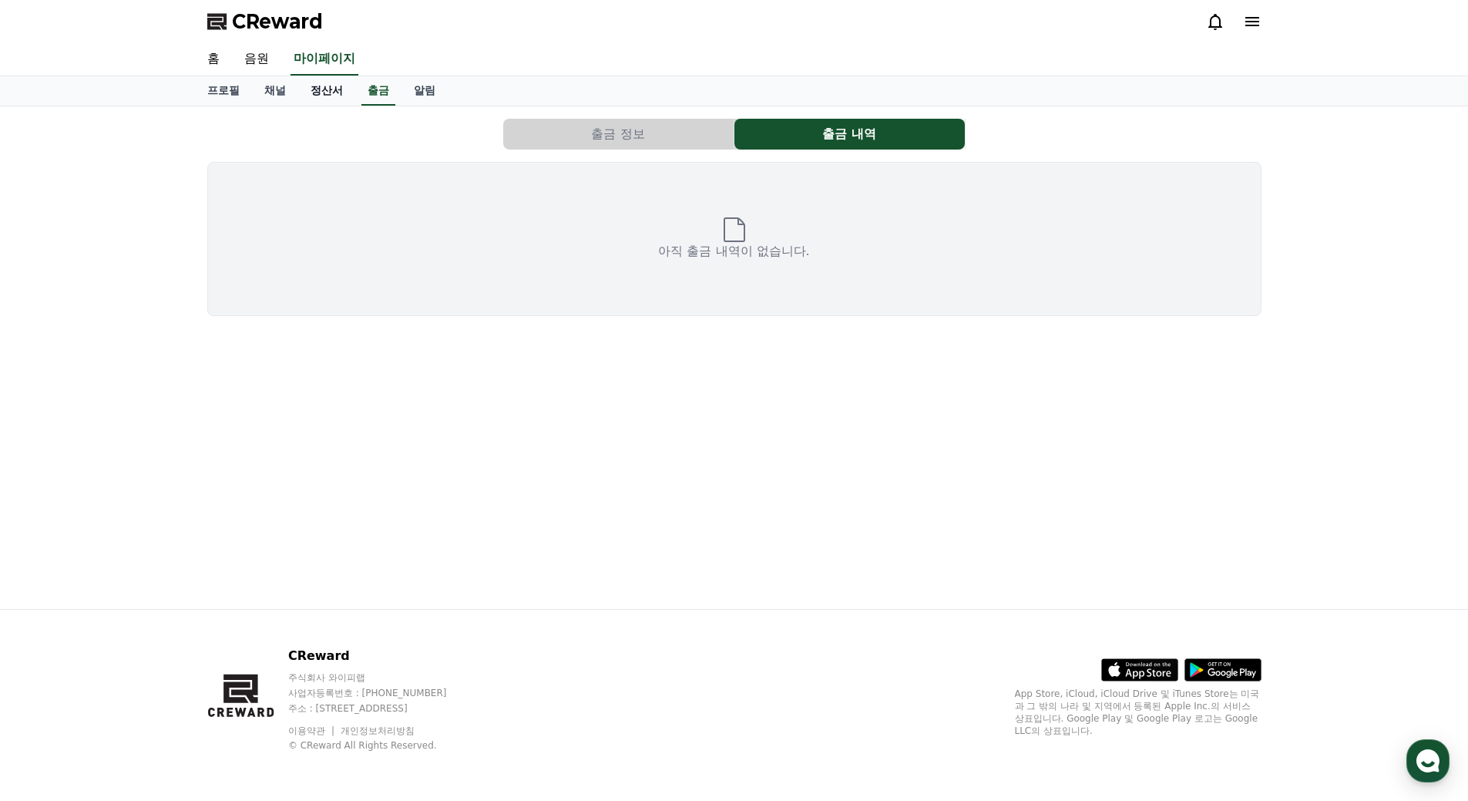
click at [323, 90] on link "정산서" at bounding box center [326, 90] width 57 height 29
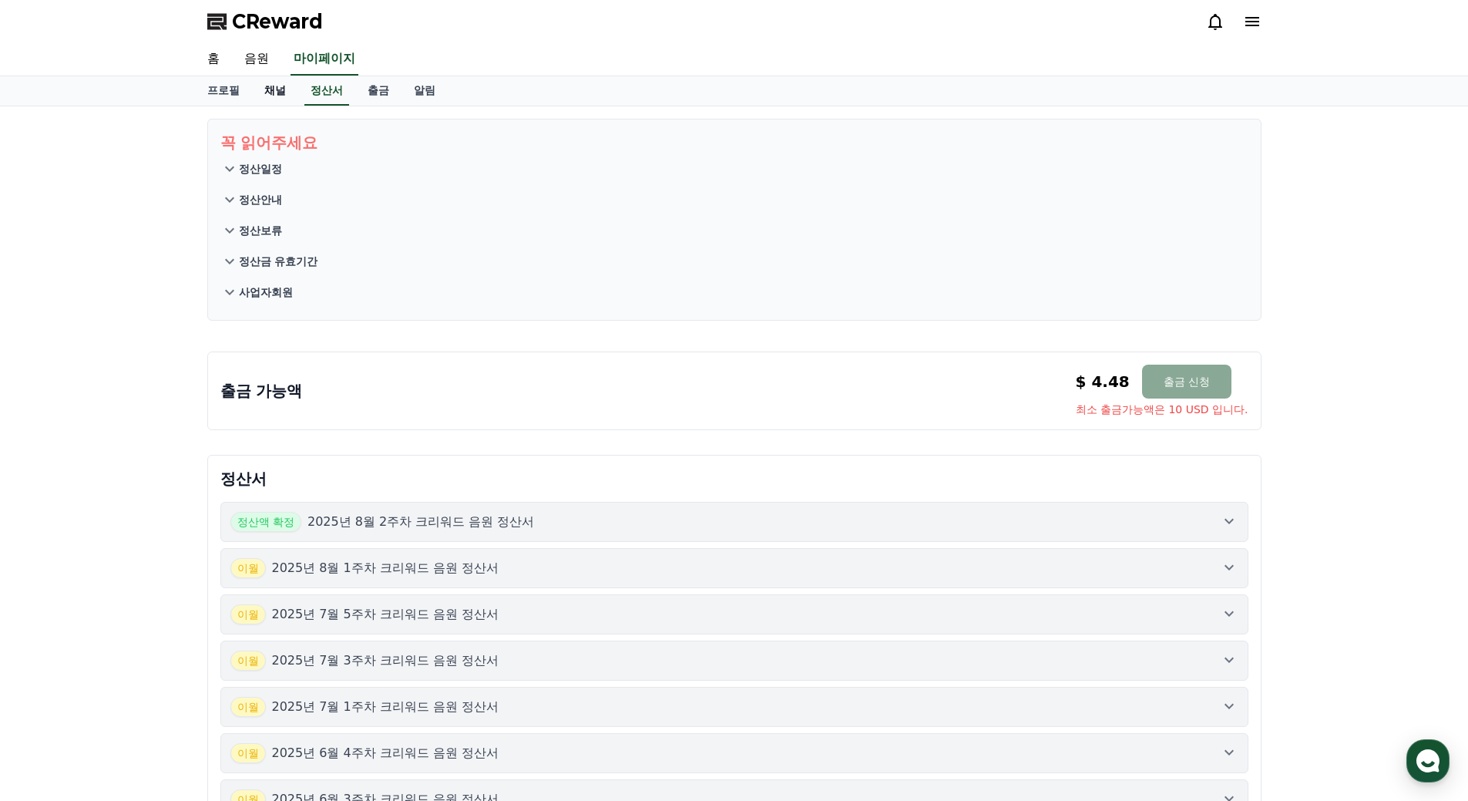
click at [276, 88] on link "채널" at bounding box center [275, 90] width 46 height 29
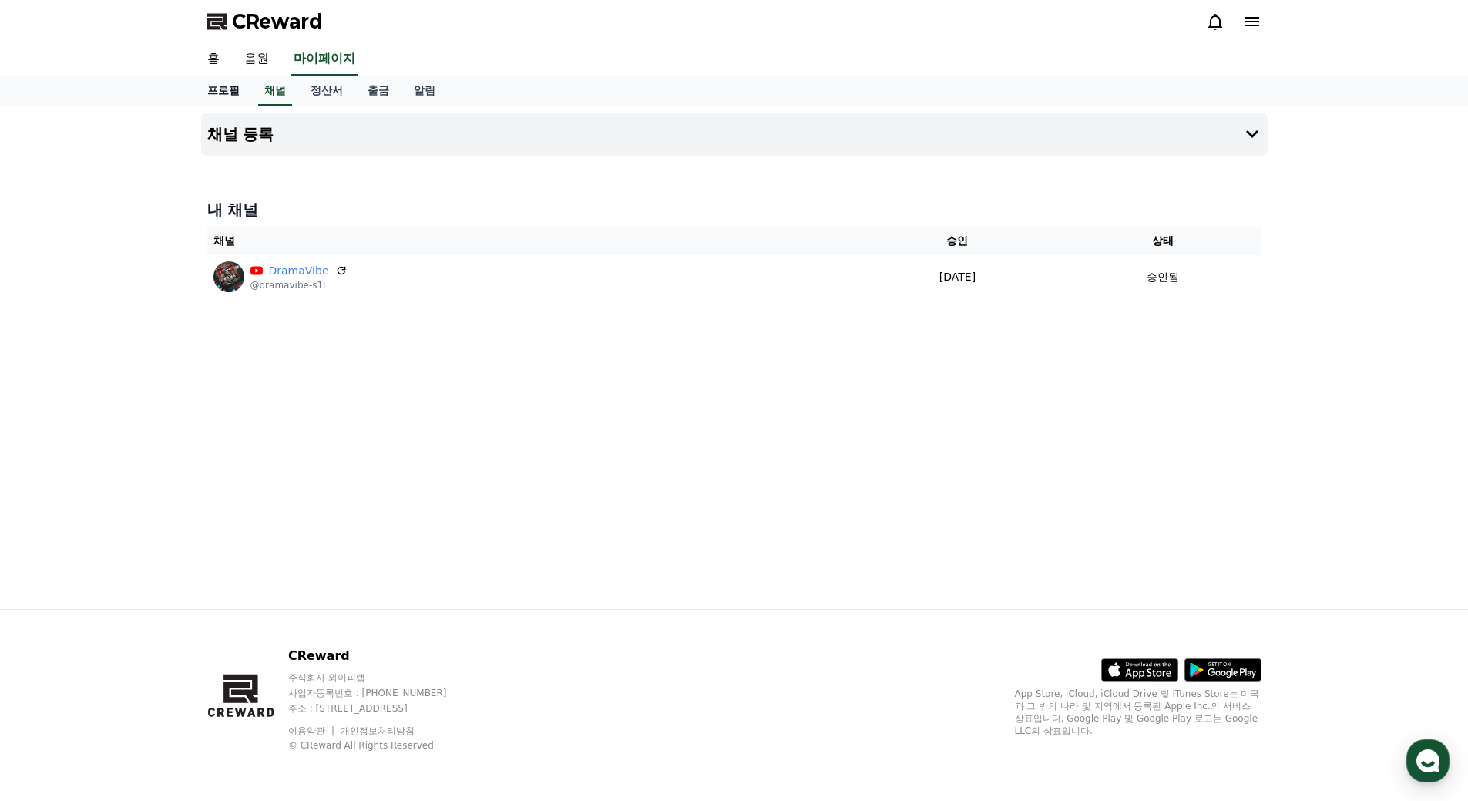
click at [216, 86] on link "프로필" at bounding box center [223, 90] width 57 height 29
select select "**********"
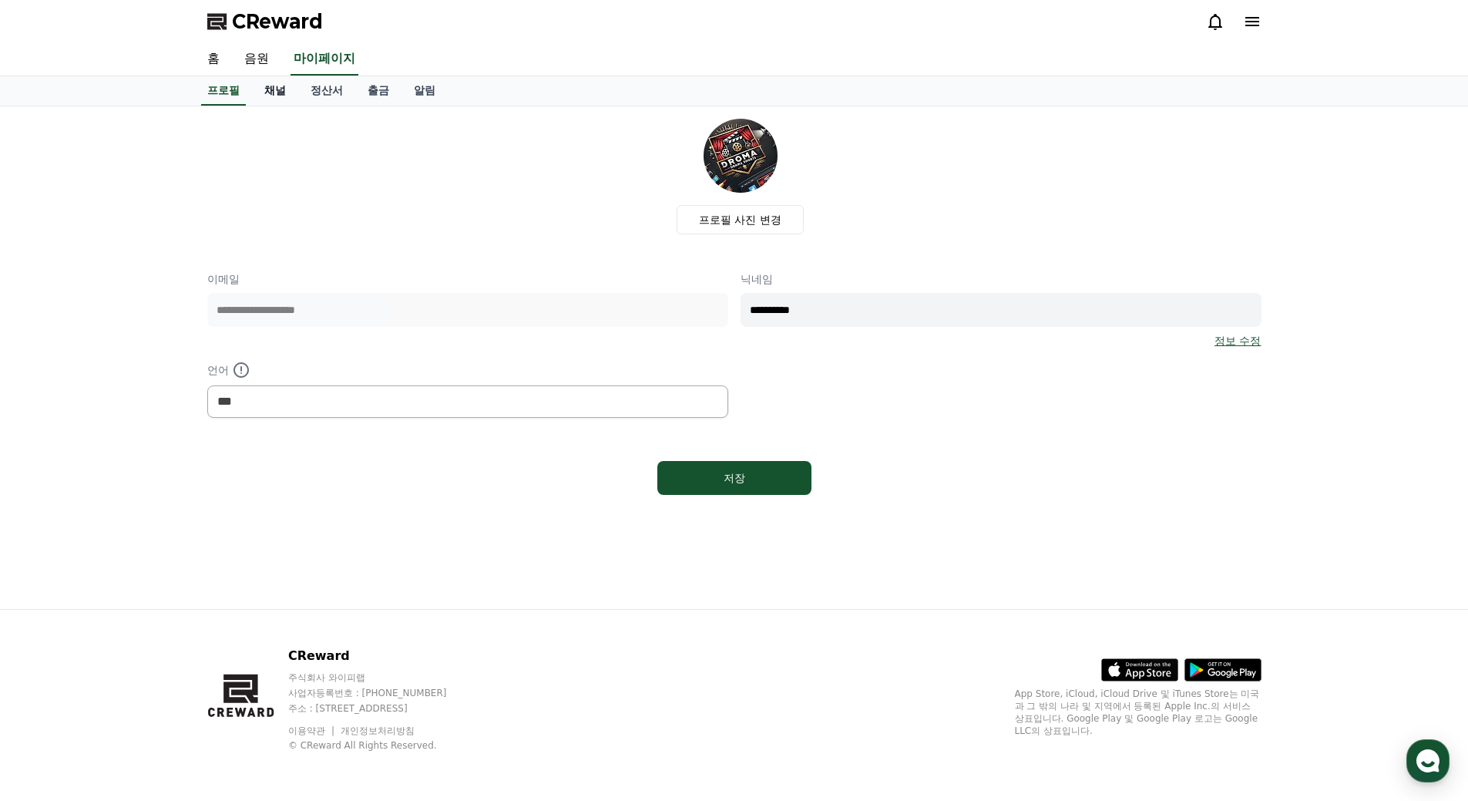
click at [264, 89] on link "채널" at bounding box center [275, 90] width 46 height 29
